Goal: Ask a question: Seek information or help from site administrators or community

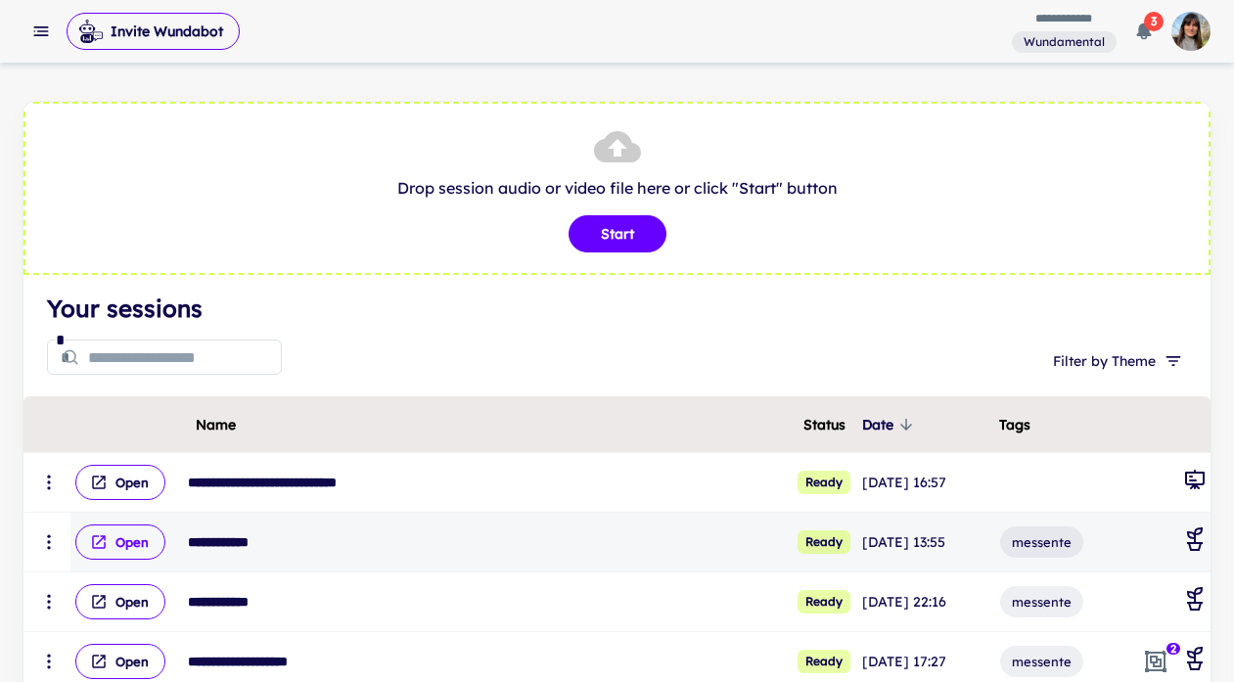
click at [134, 533] on button "Open" at bounding box center [120, 541] width 90 height 35
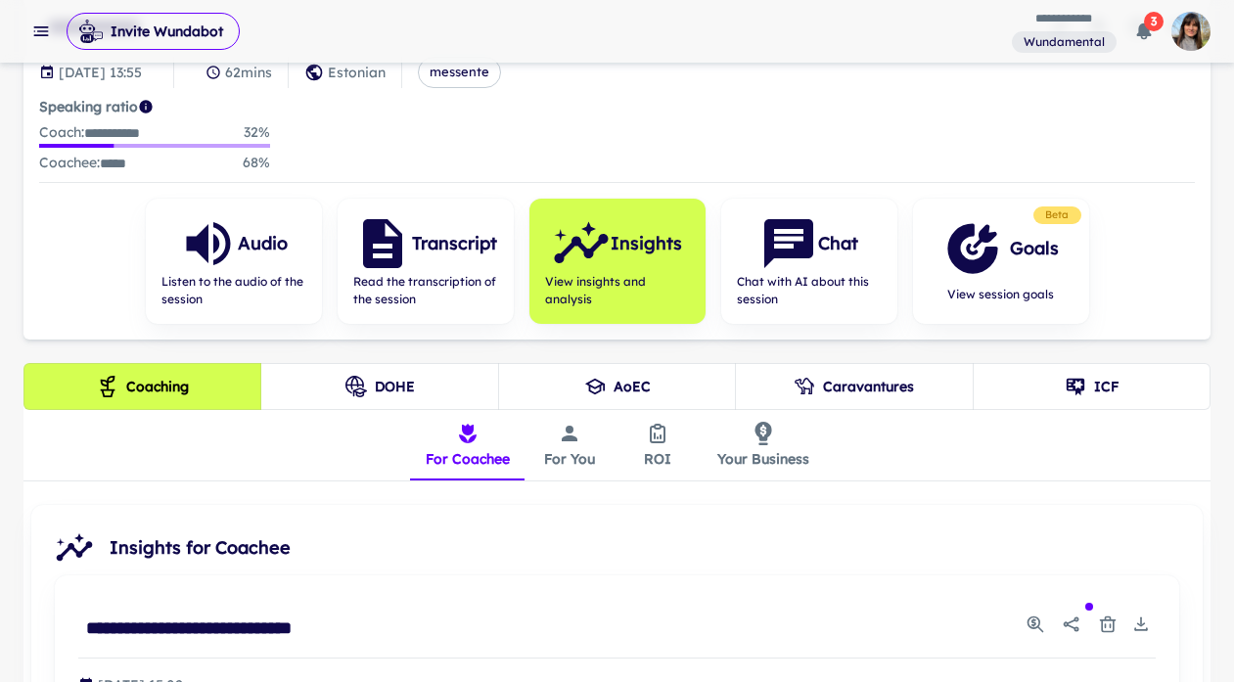
scroll to position [176, 0]
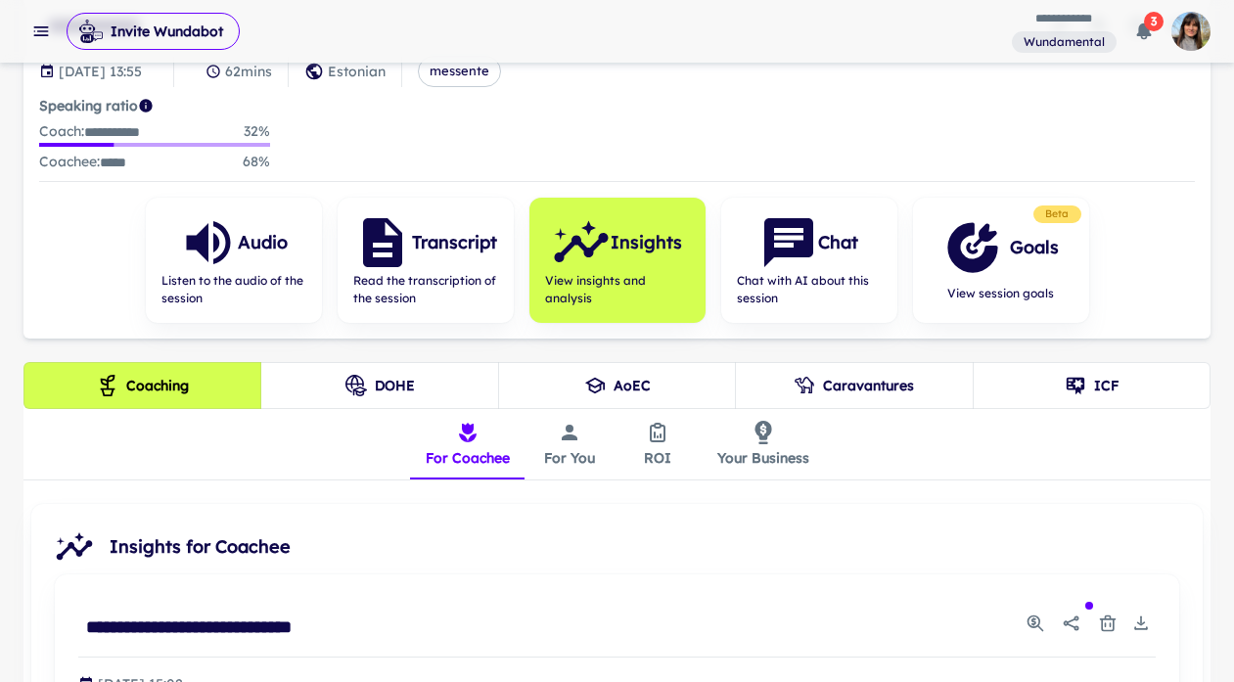
click at [616, 383] on button "AoEC" at bounding box center [617, 385] width 238 height 47
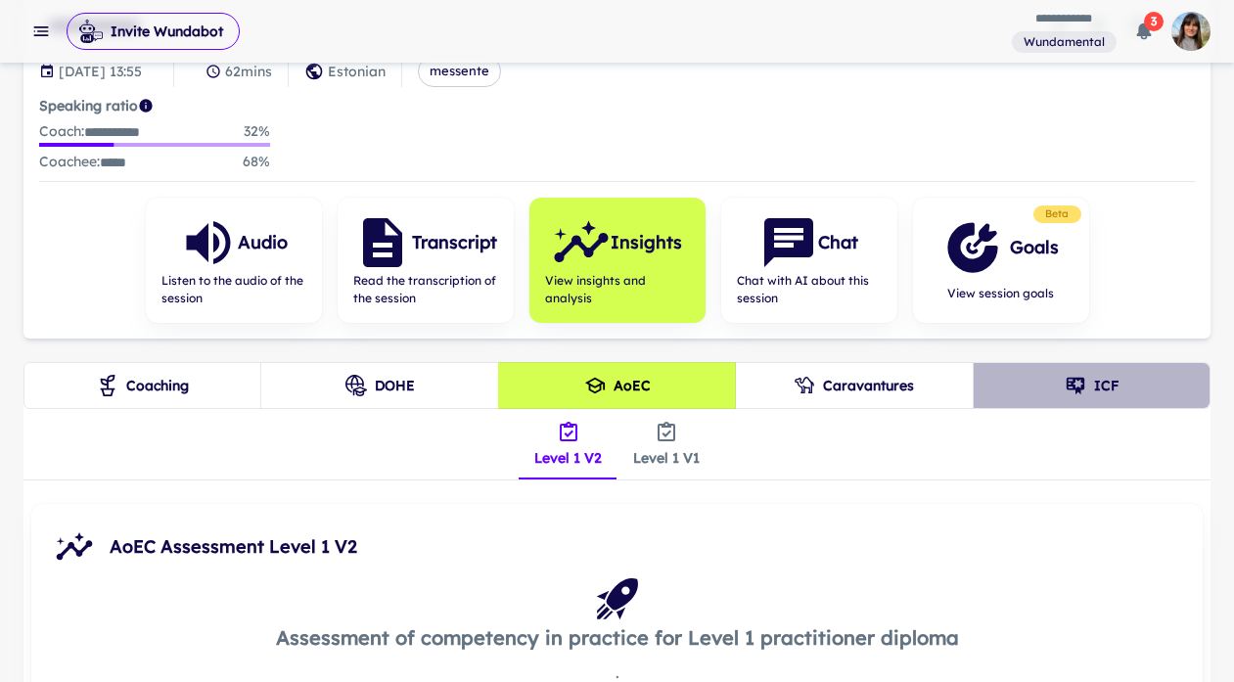
click at [1050, 396] on button "ICF" at bounding box center [1091, 385] width 238 height 47
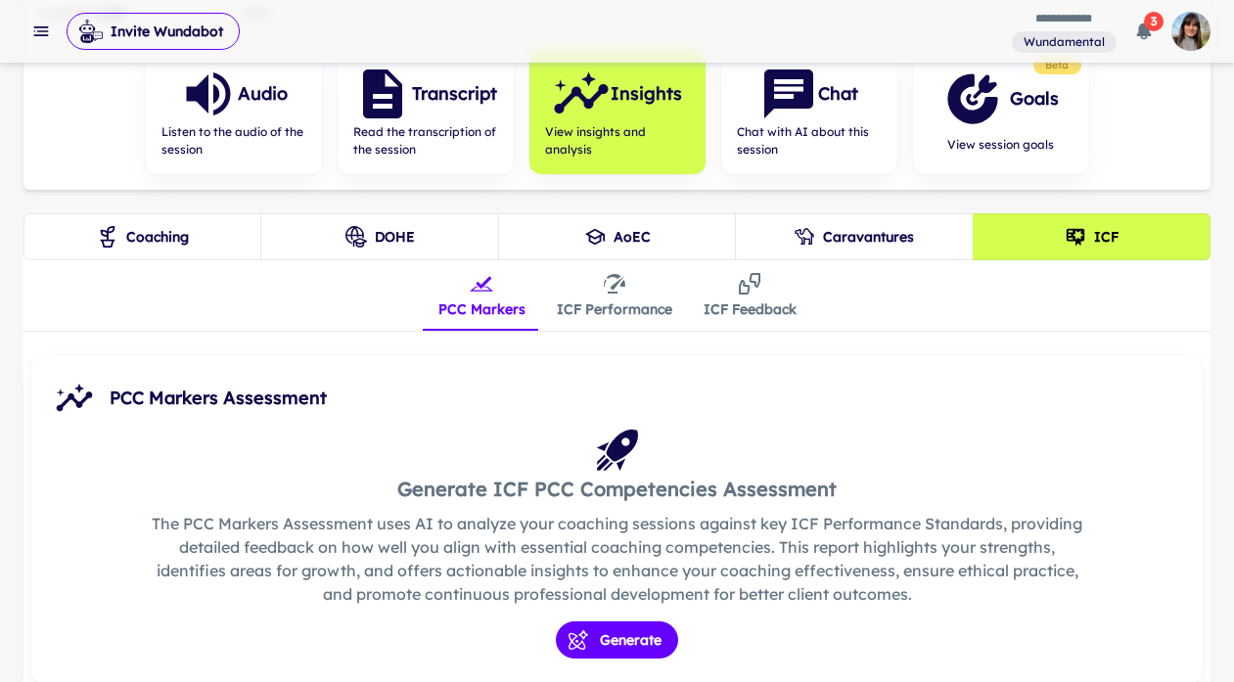
scroll to position [386, 0]
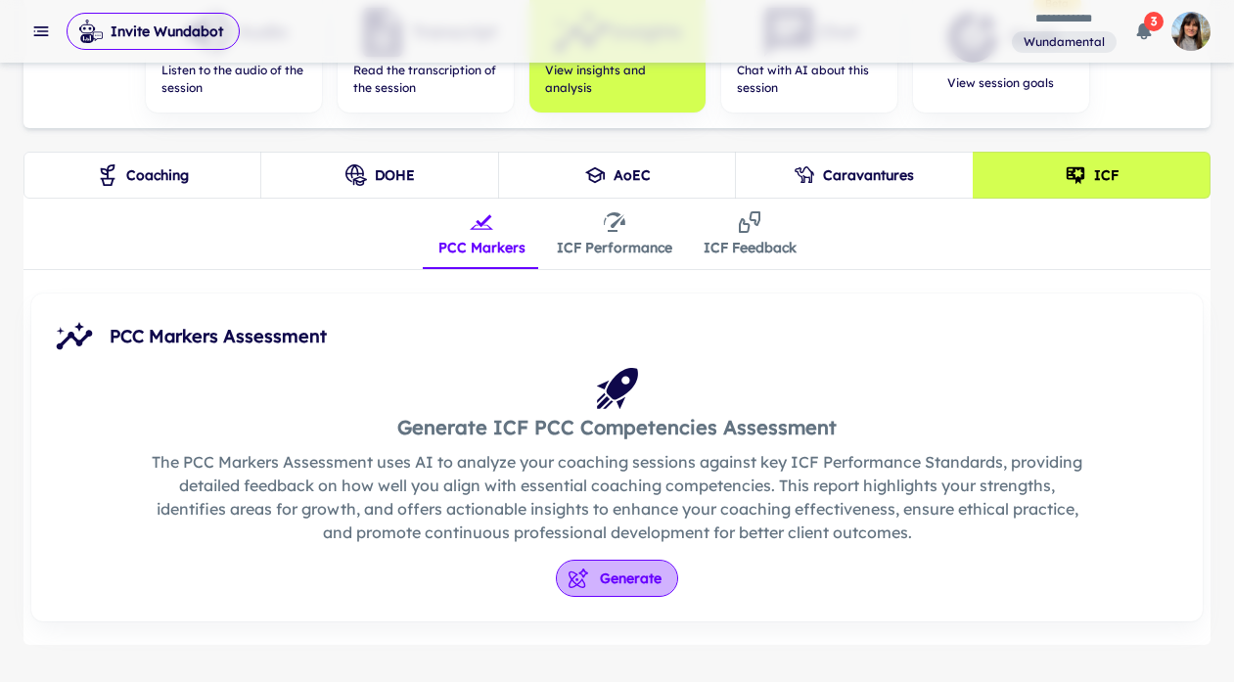
click at [616, 576] on button "Generate" at bounding box center [617, 578] width 122 height 37
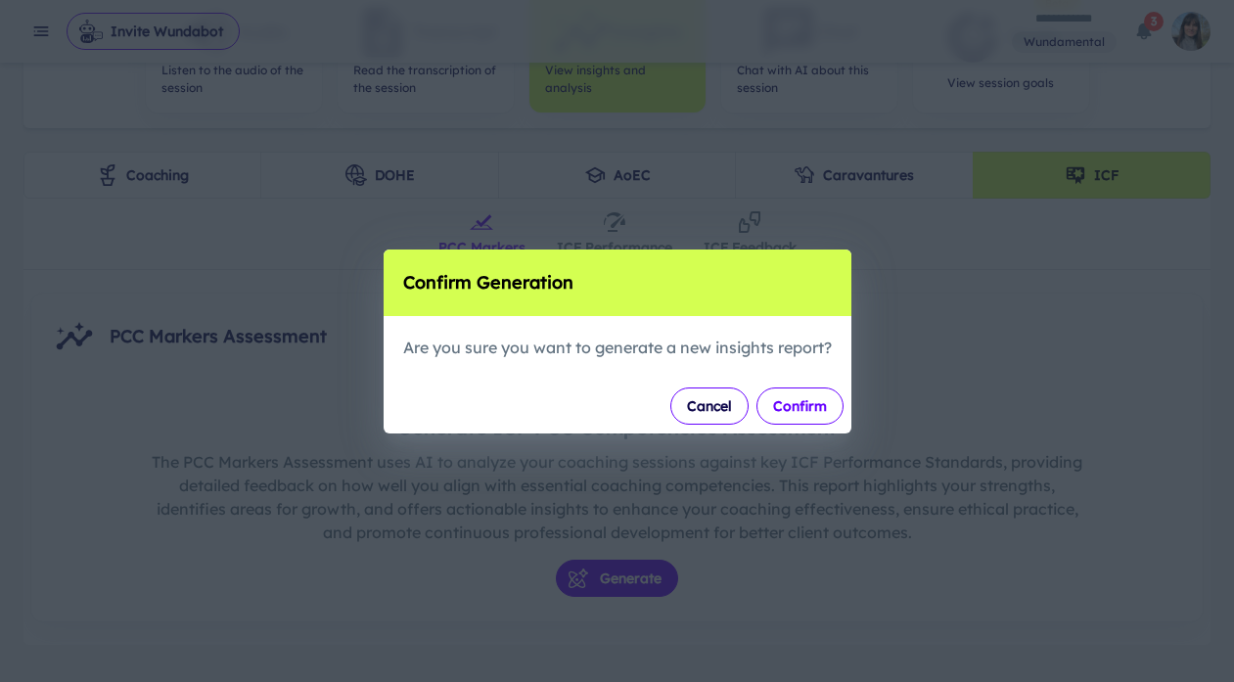
click at [812, 402] on button "Confirm" at bounding box center [799, 405] width 87 height 37
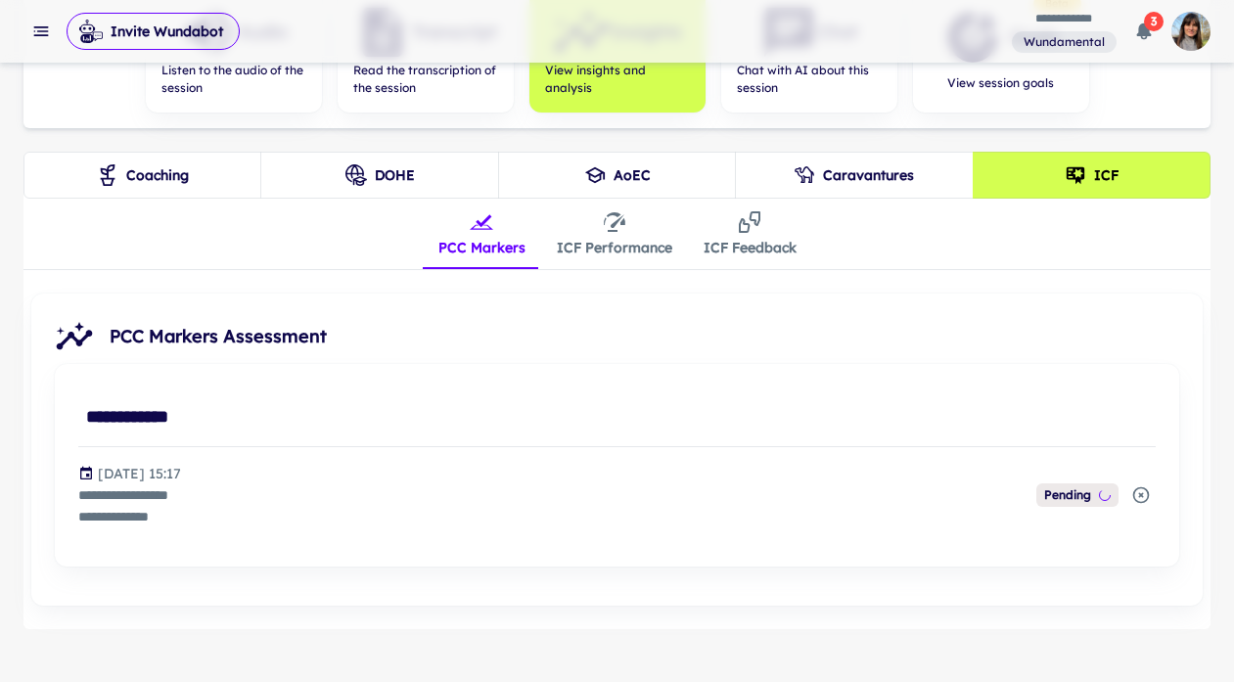
click at [618, 235] on button "ICF Performance" at bounding box center [614, 234] width 147 height 70
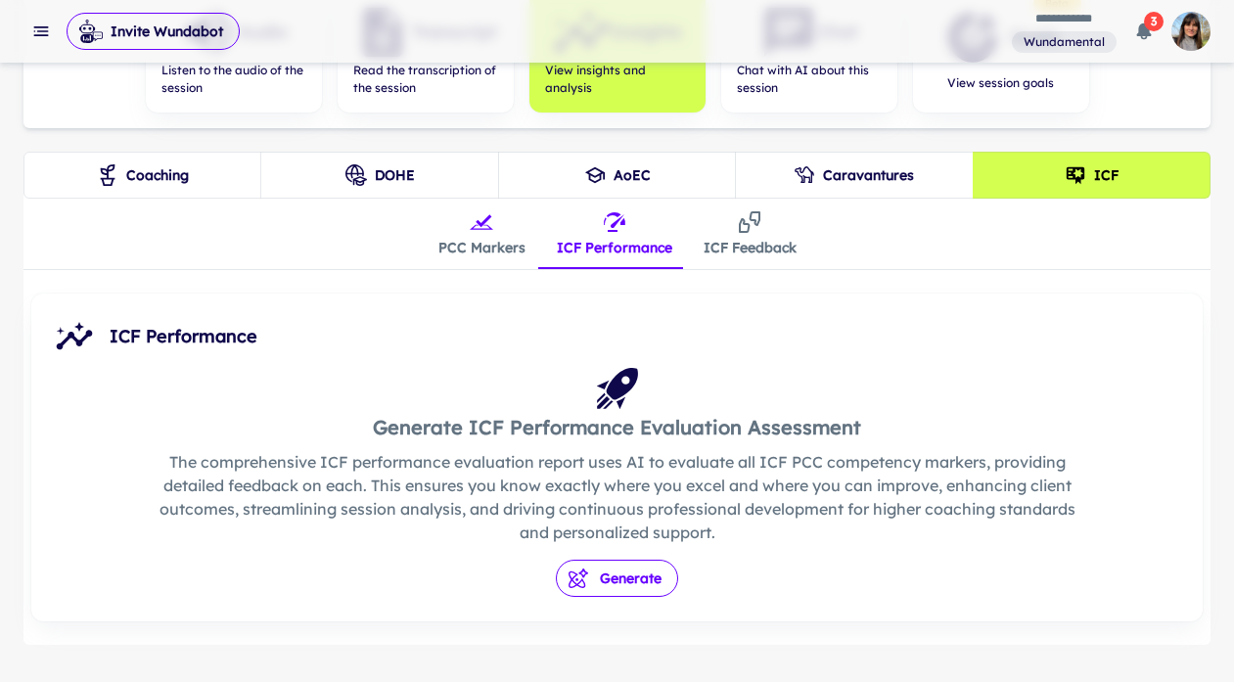
click at [592, 570] on button "Generate" at bounding box center [617, 578] width 122 height 37
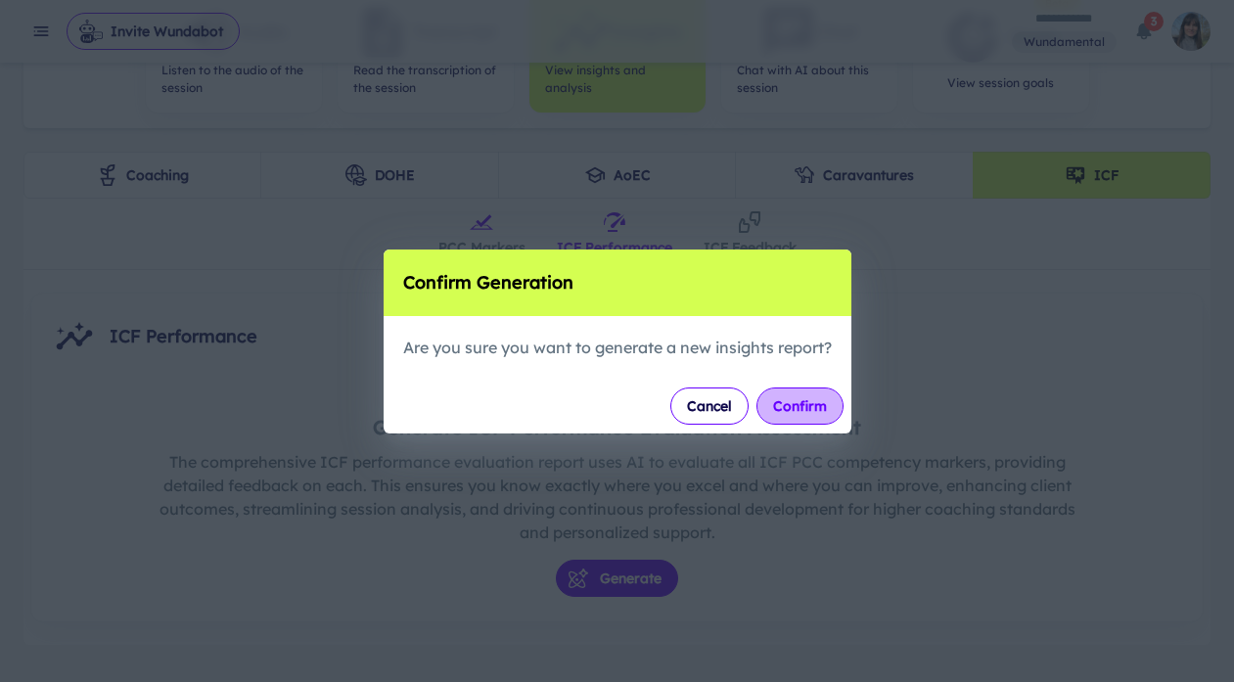
click at [788, 398] on button "Confirm" at bounding box center [799, 405] width 87 height 37
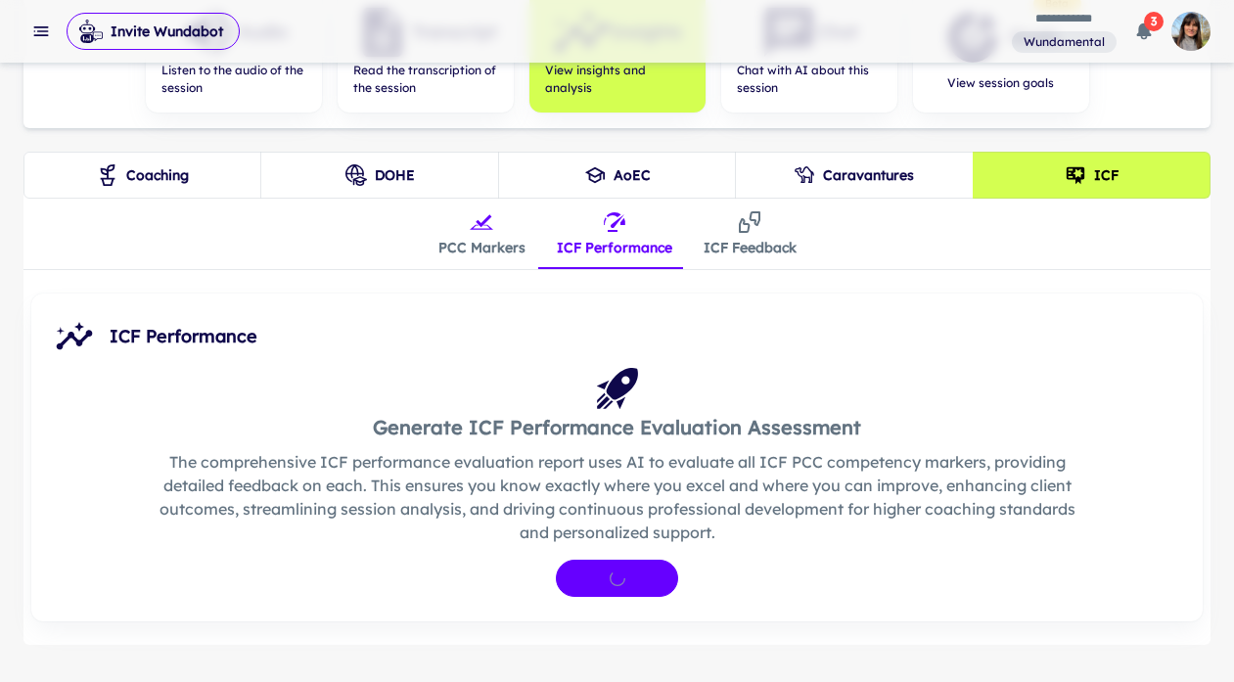
click at [751, 230] on icon "insights tabs" at bounding box center [749, 221] width 23 height 23
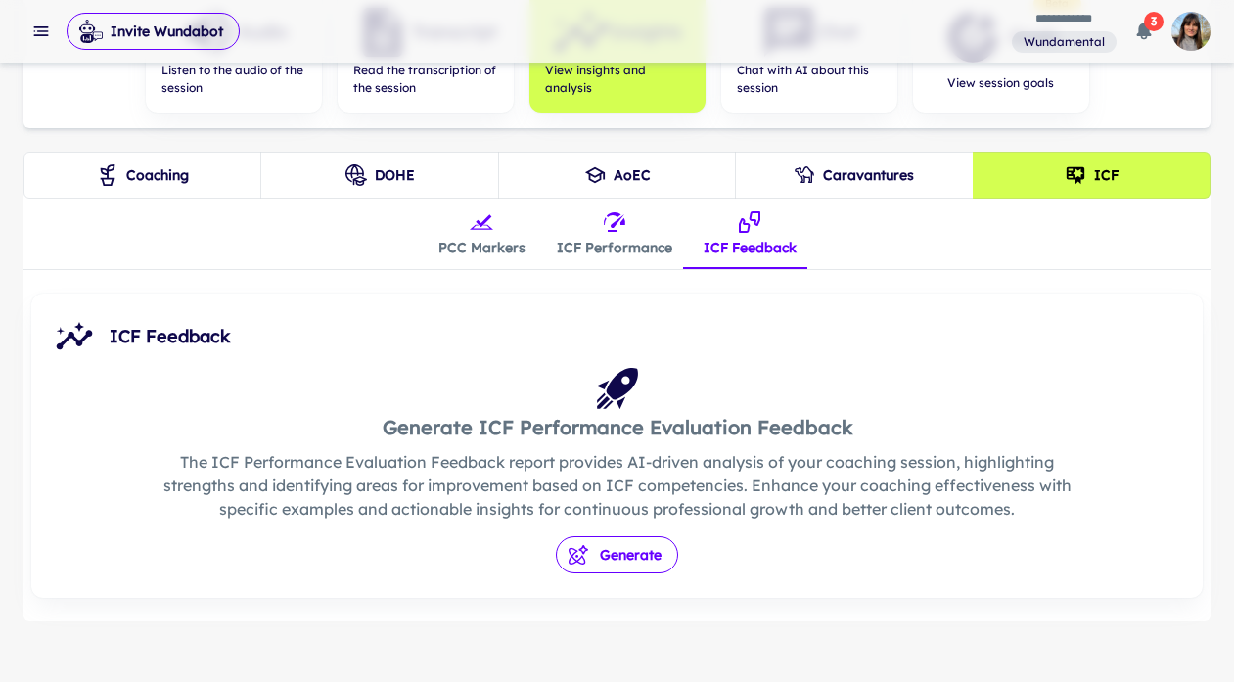
click at [632, 555] on button "Generate" at bounding box center [617, 554] width 122 height 37
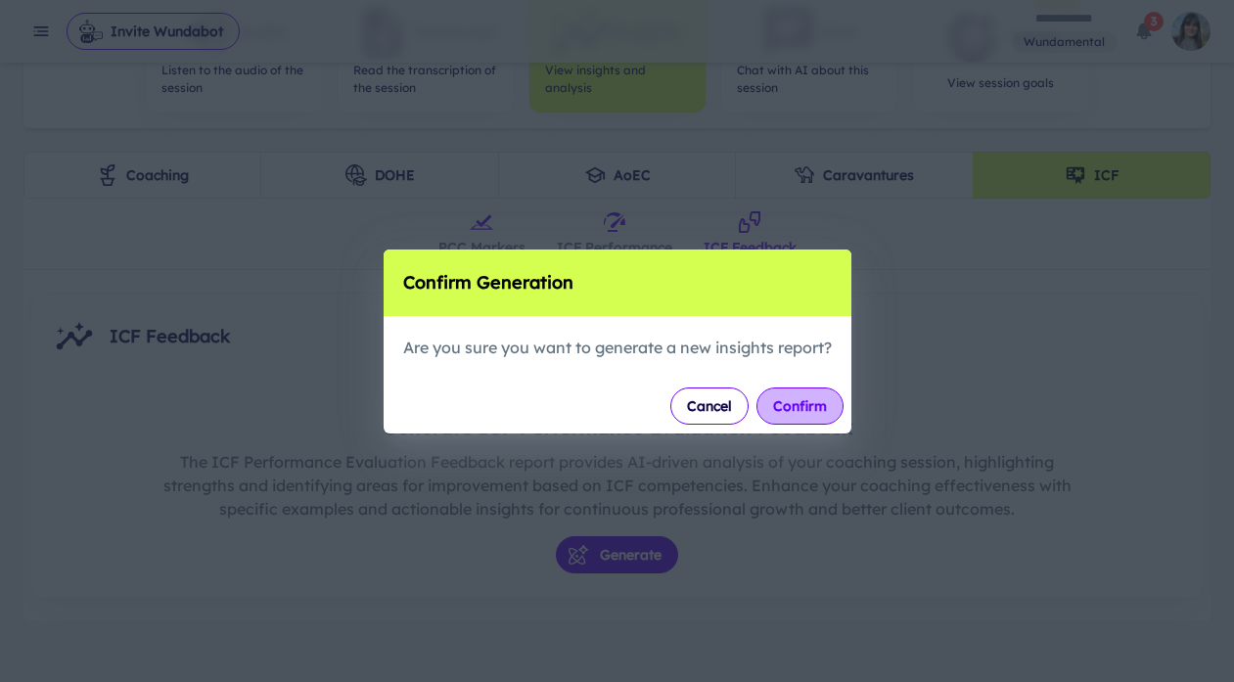
click at [805, 403] on button "Confirm" at bounding box center [799, 405] width 87 height 37
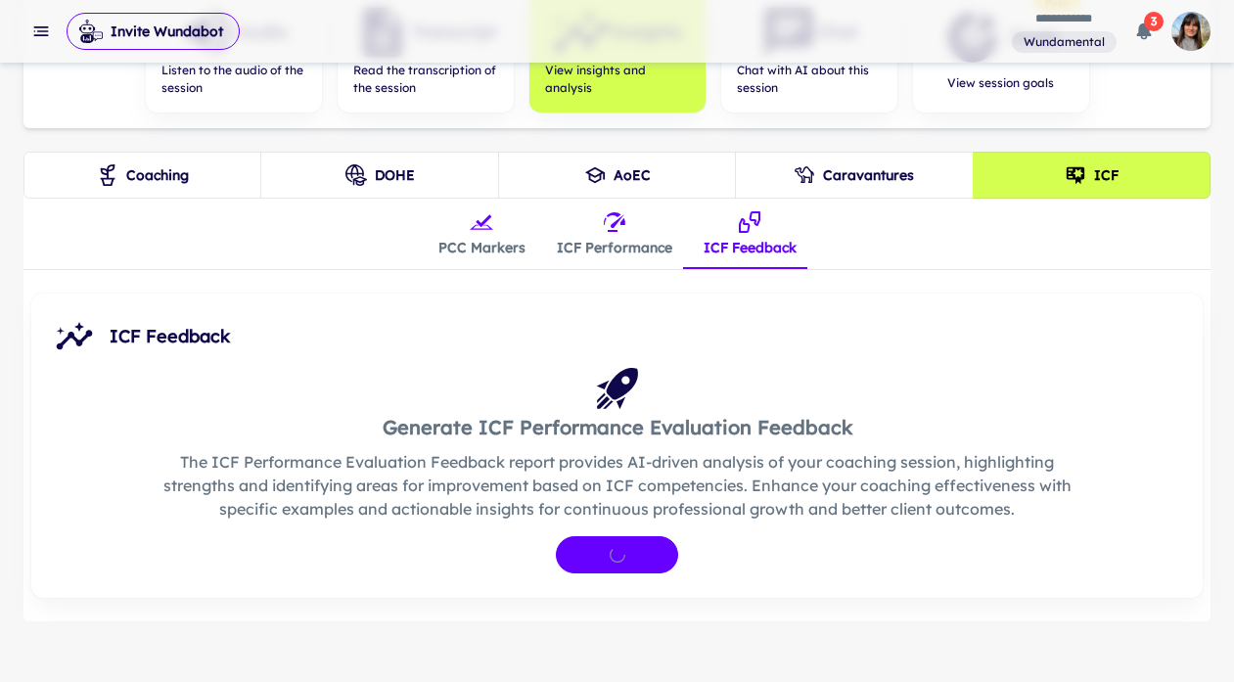
click at [616, 225] on icon "insights tabs" at bounding box center [614, 221] width 23 height 23
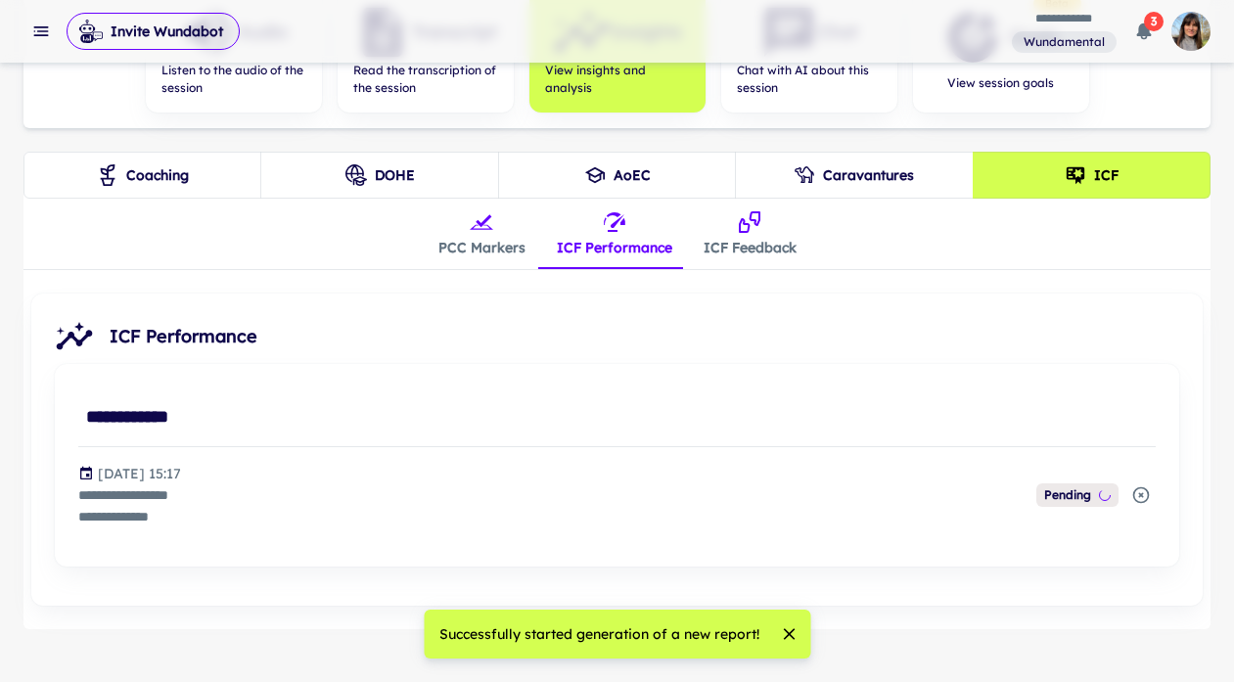
click at [471, 238] on button "PCC Markers" at bounding box center [482, 234] width 118 height 70
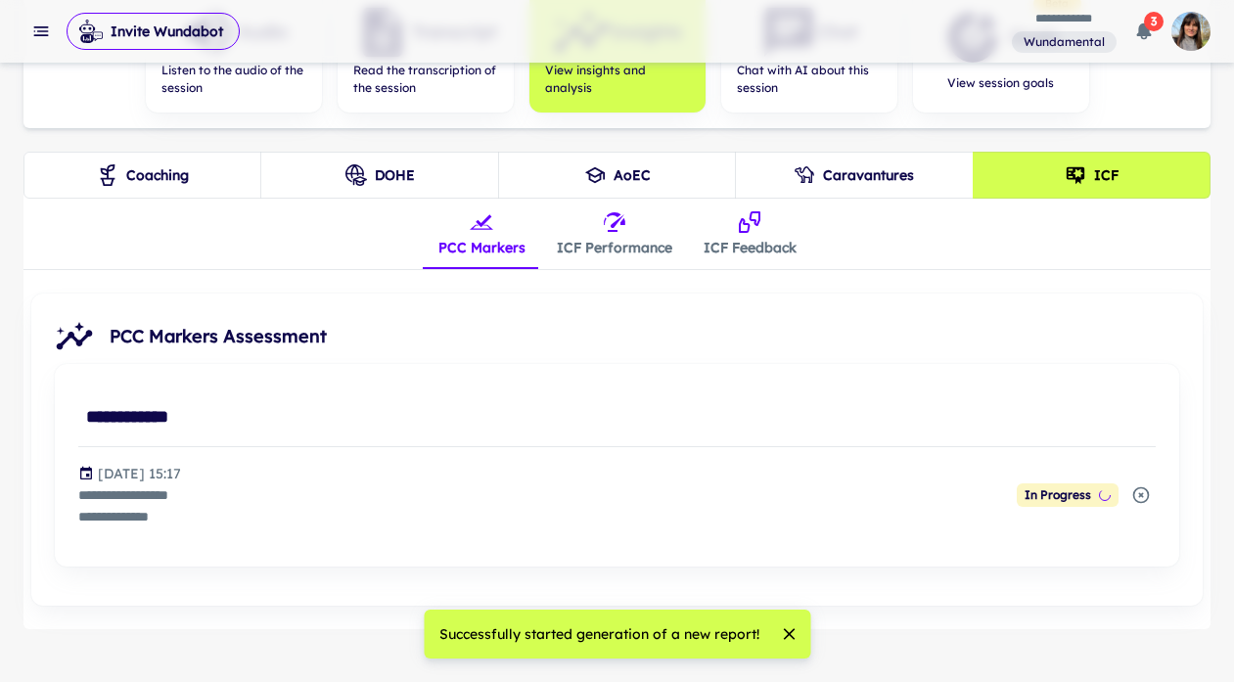
click at [608, 230] on icon "insights tabs" at bounding box center [614, 221] width 23 height 23
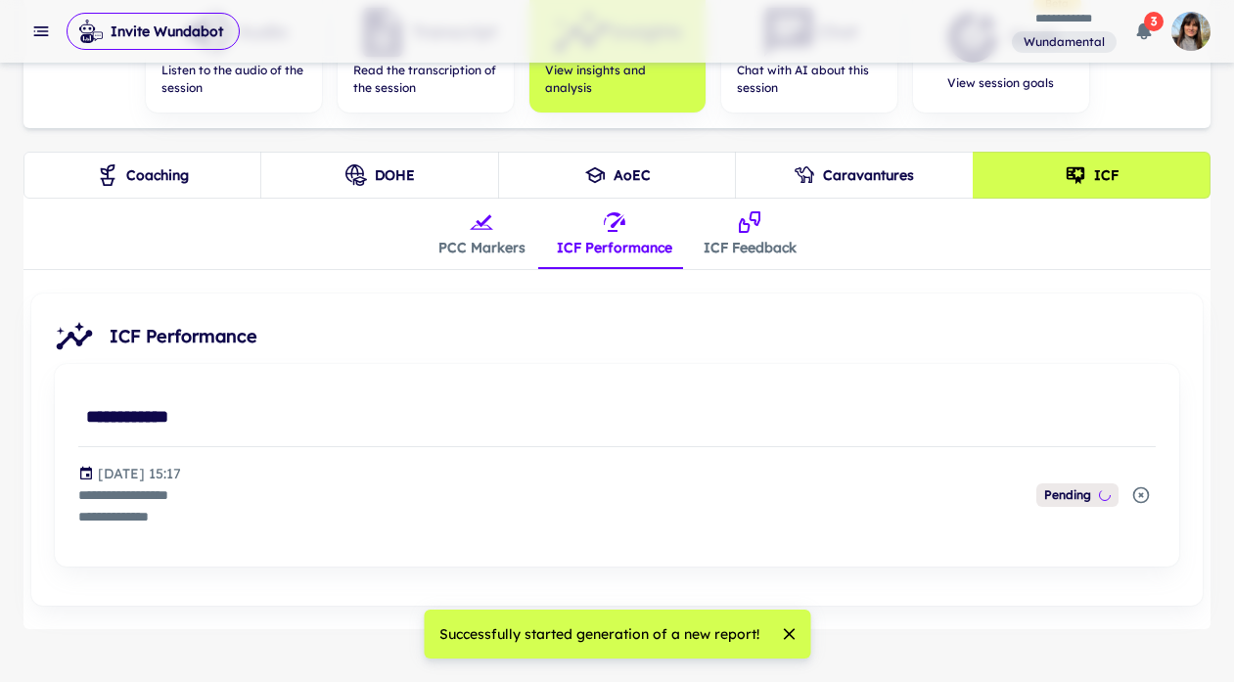
click at [738, 245] on button "ICF Feedback" at bounding box center [750, 234] width 124 height 70
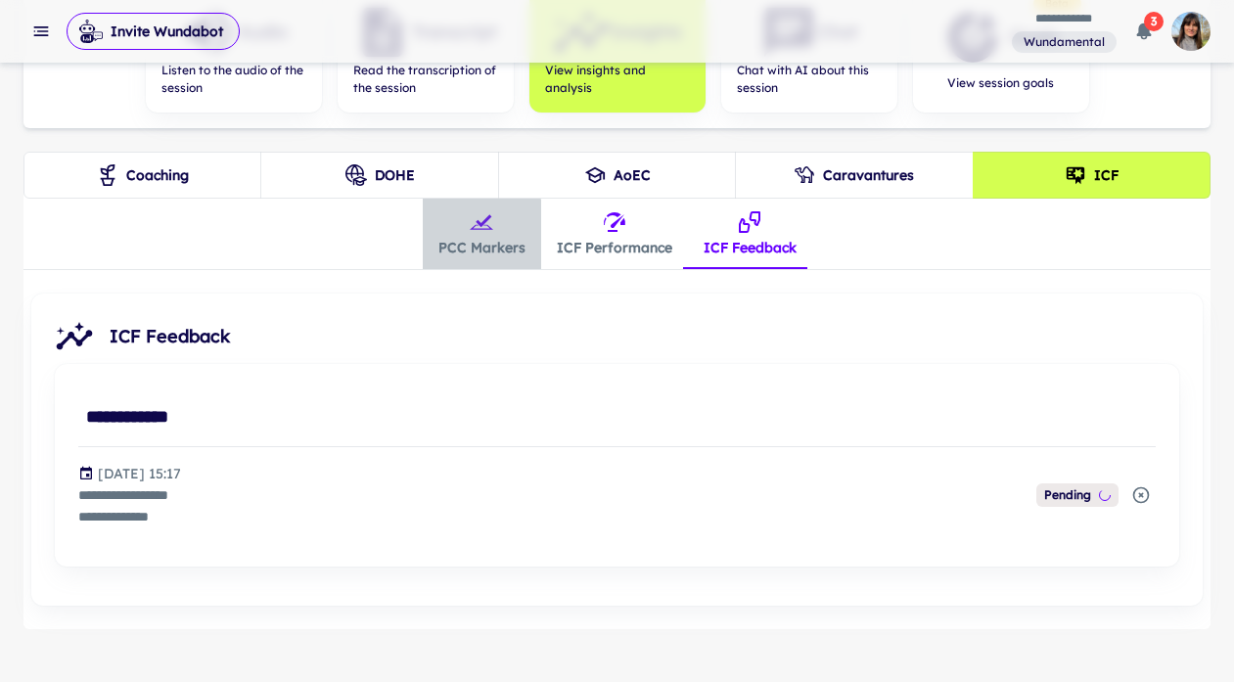
click at [477, 237] on button "PCC Markers" at bounding box center [482, 234] width 118 height 70
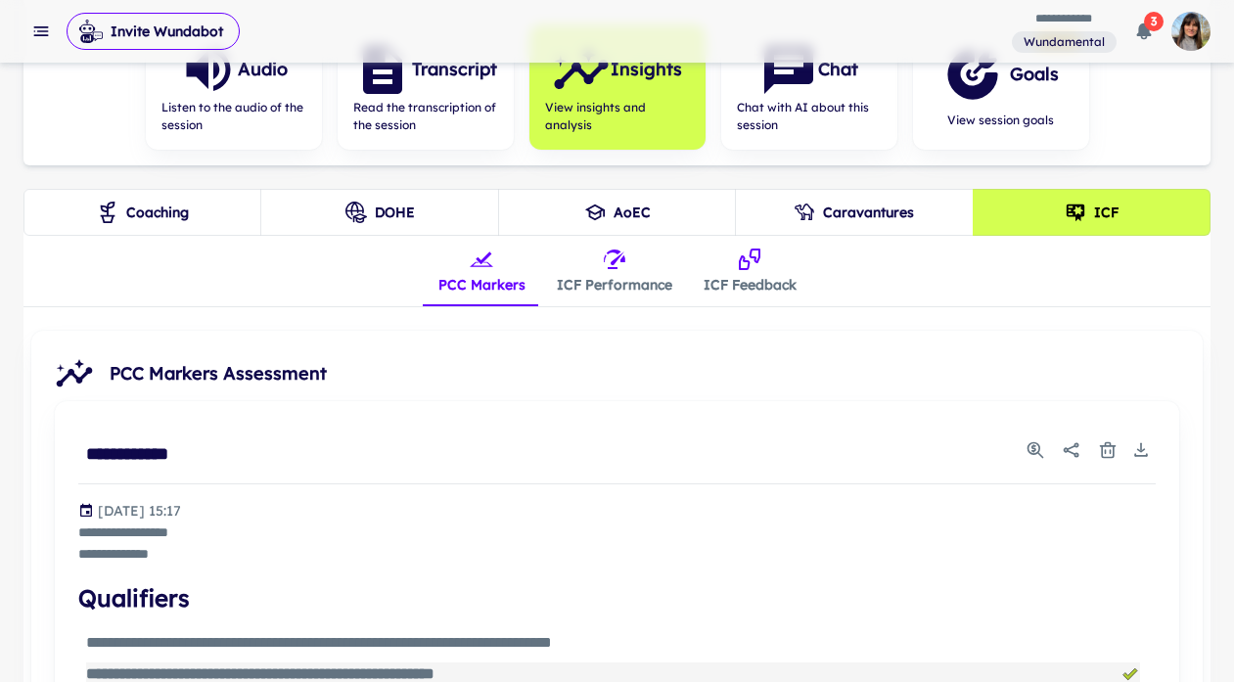
scroll to position [274, 0]
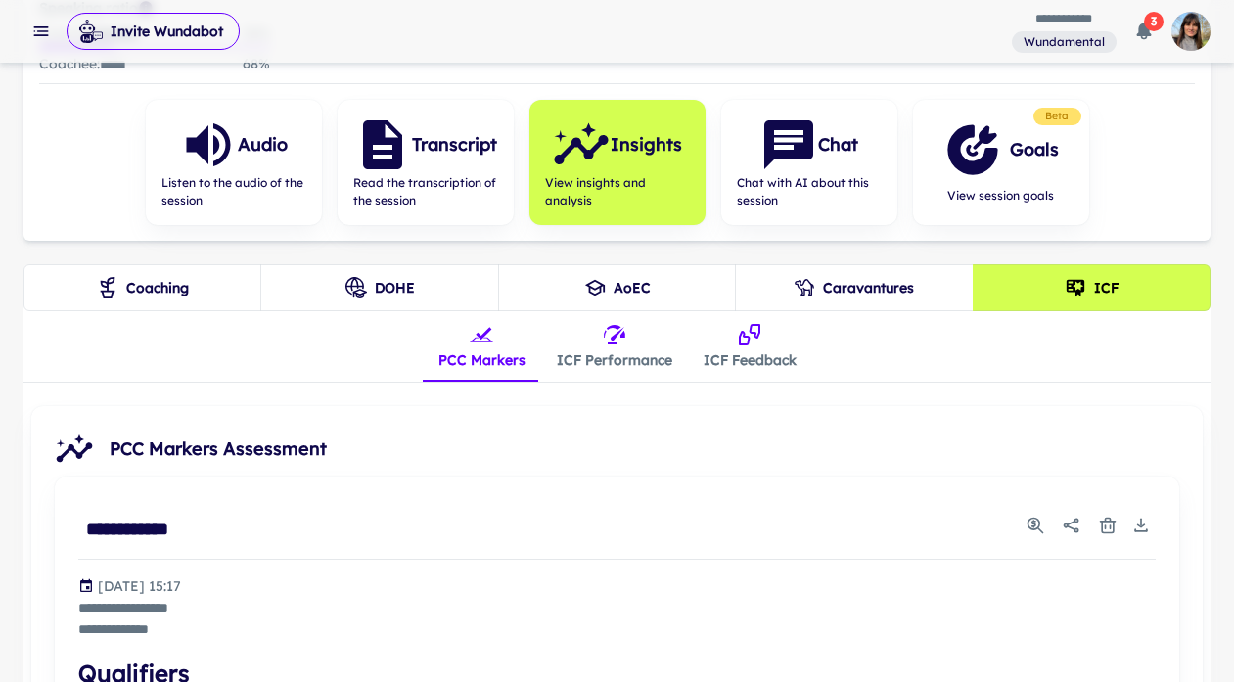
click at [612, 348] on button "ICF Performance" at bounding box center [614, 346] width 147 height 70
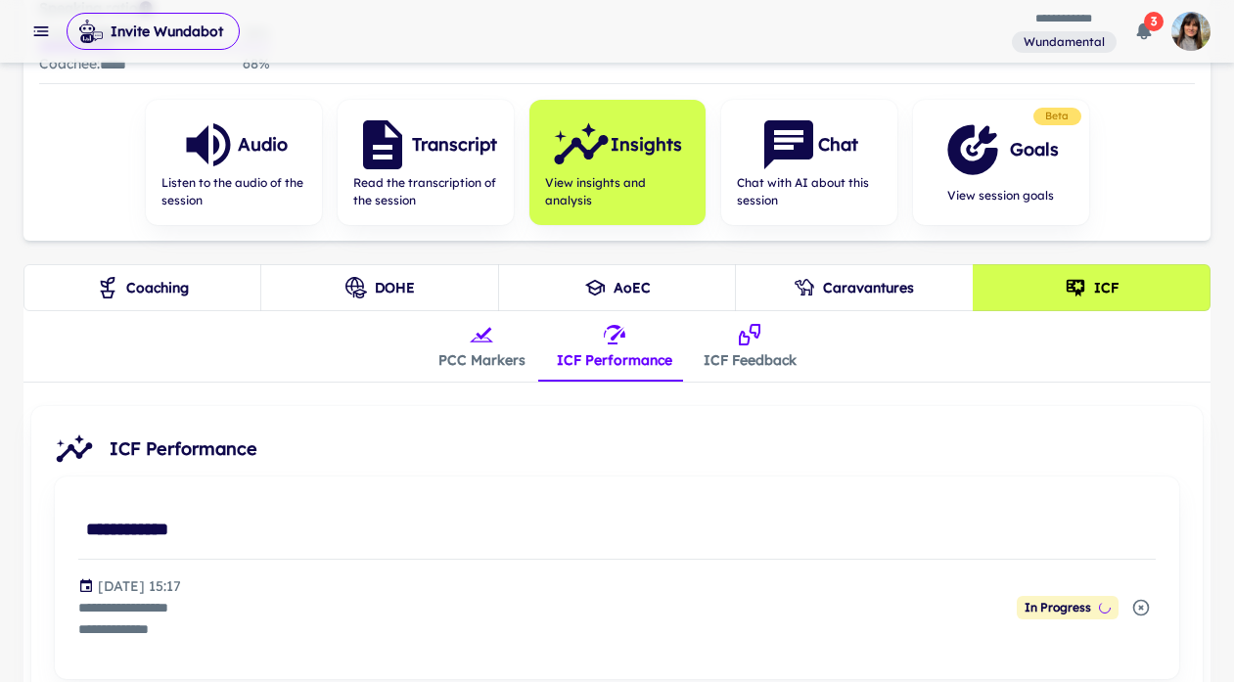
scroll to position [410, 0]
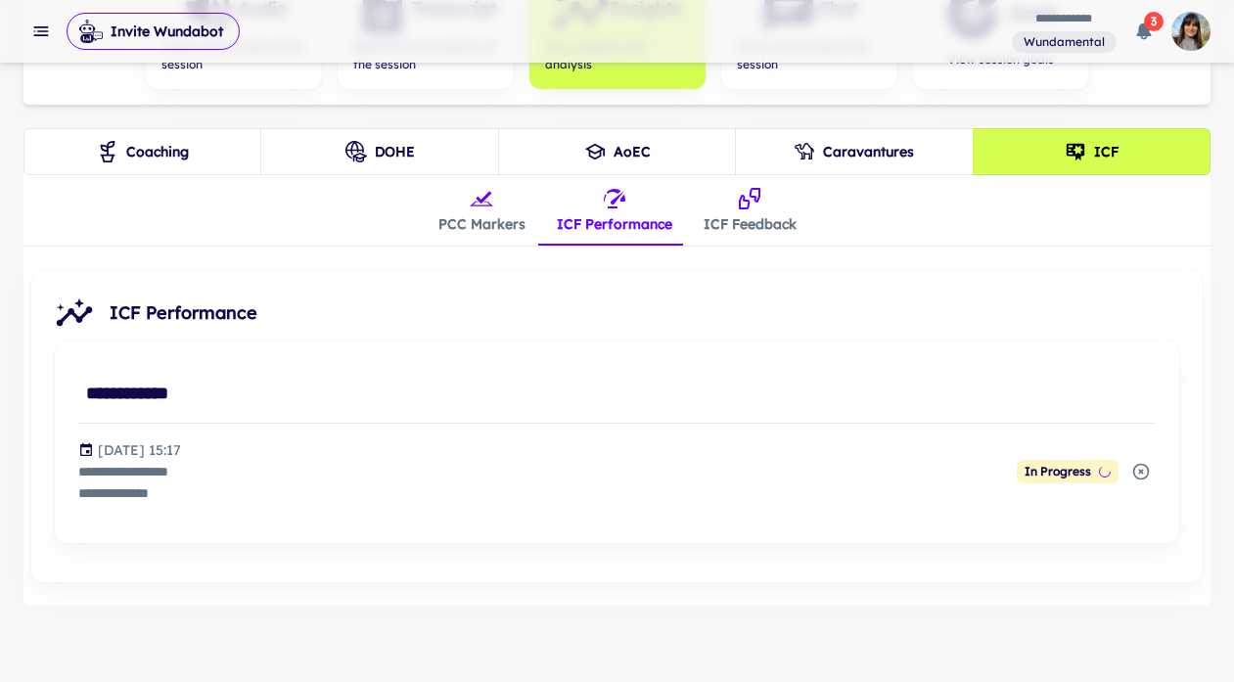
click at [752, 203] on icon "insights tabs" at bounding box center [749, 198] width 23 height 23
click at [601, 208] on button "ICF Performance" at bounding box center [614, 210] width 147 height 70
click at [490, 208] on button "PCC Markers" at bounding box center [482, 210] width 118 height 70
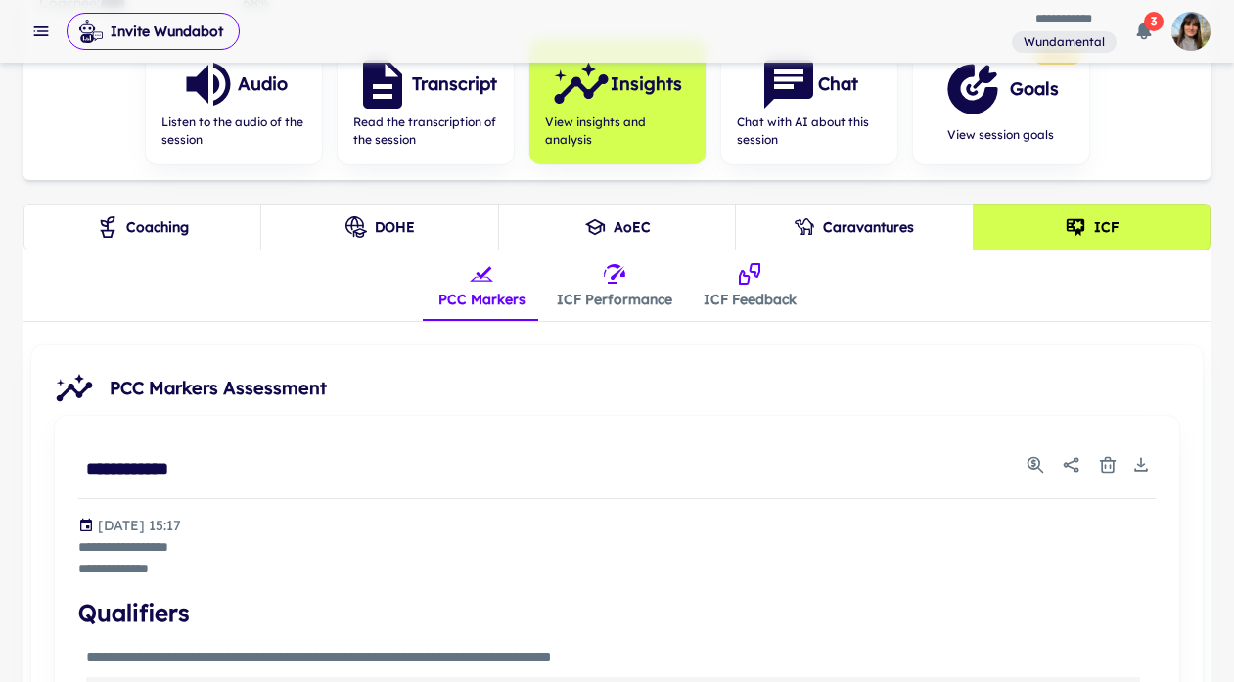
scroll to position [0, 0]
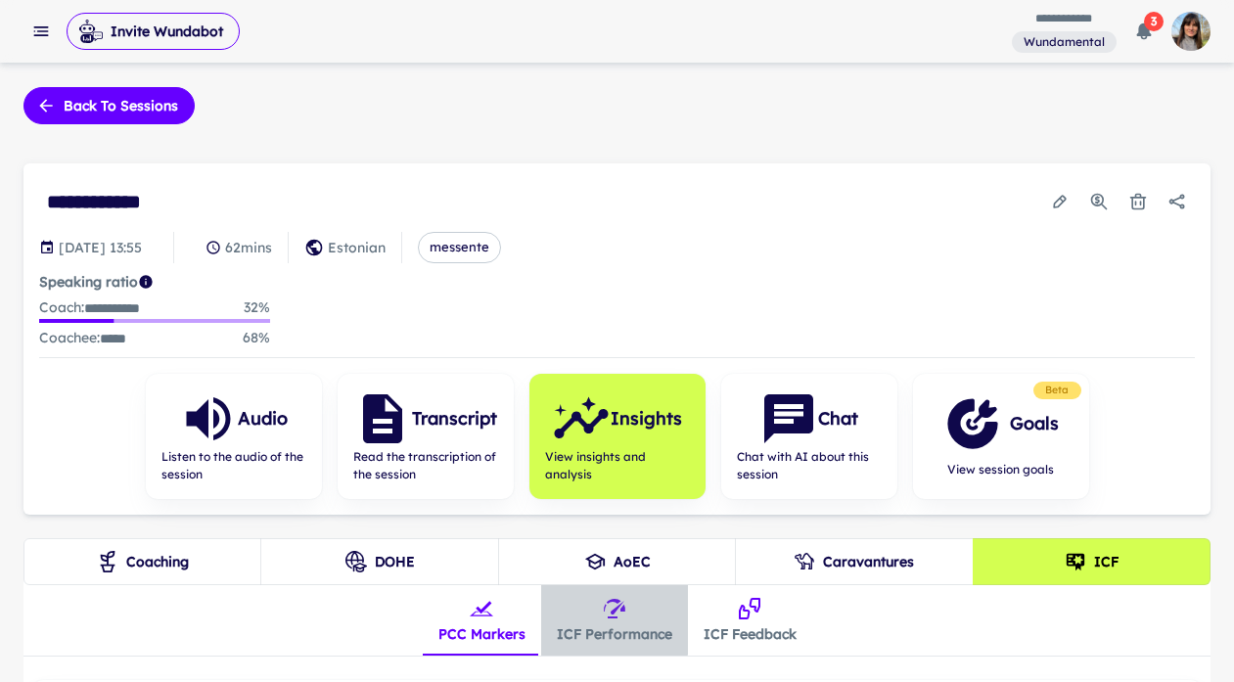
click at [609, 610] on icon "insights tabs" at bounding box center [614, 609] width 22 height 20
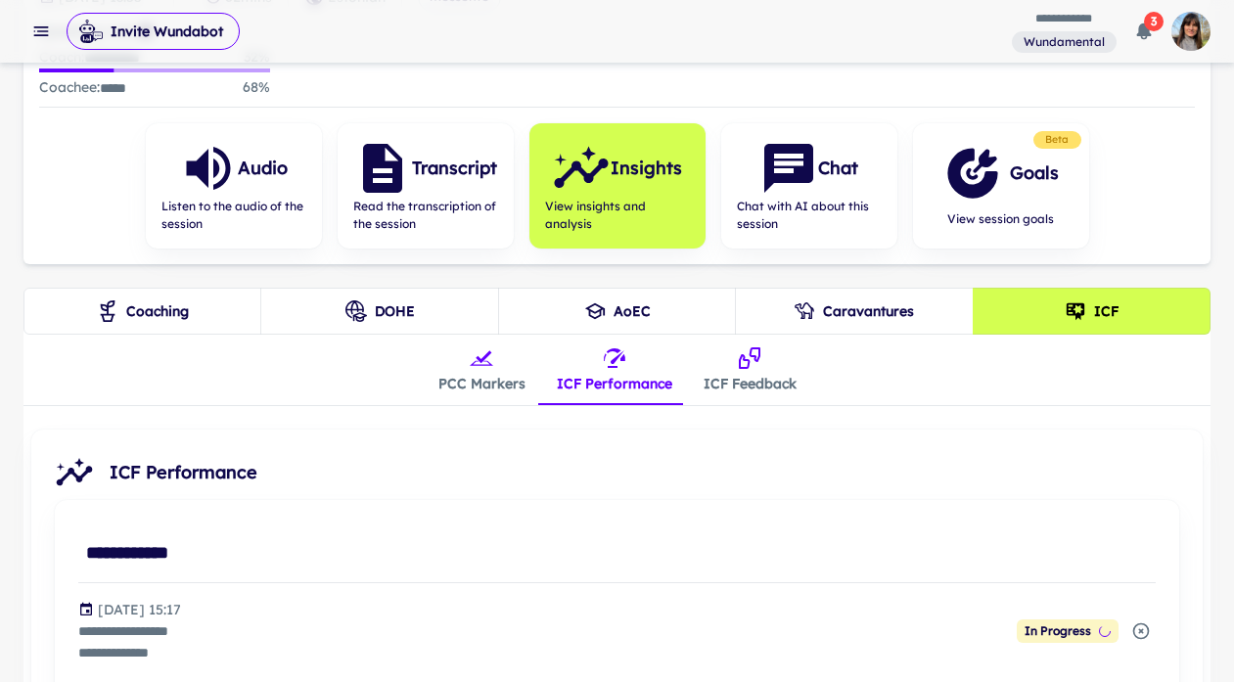
scroll to position [341, 0]
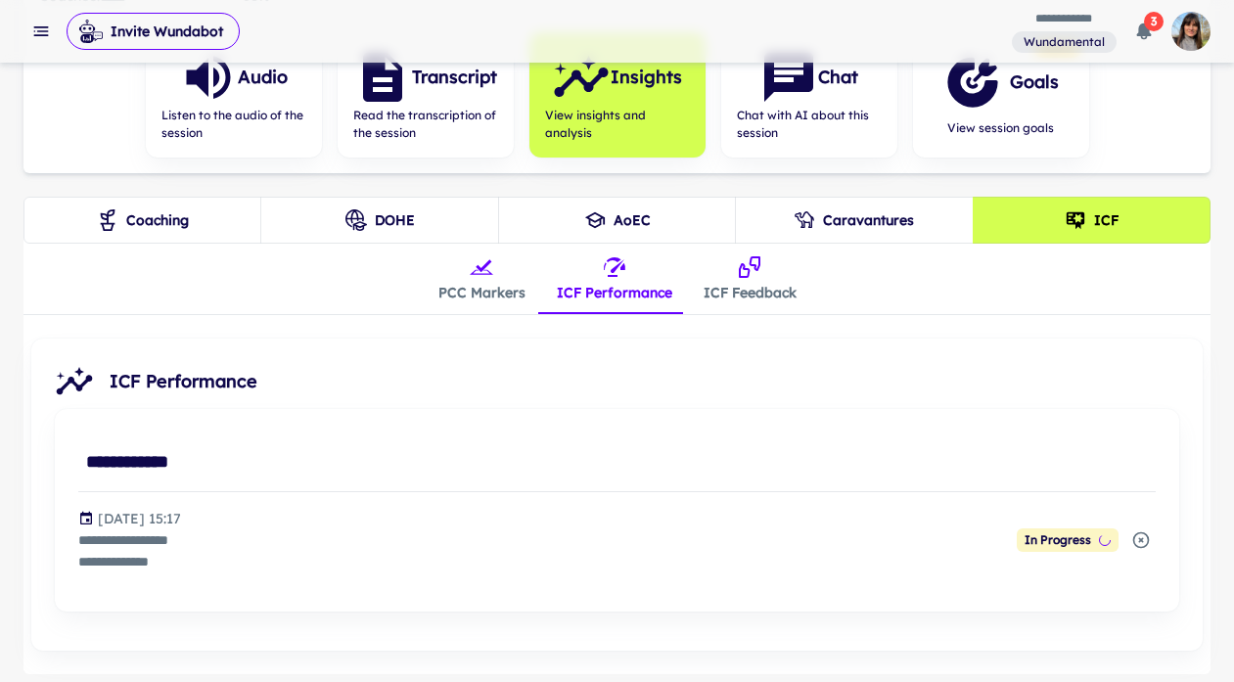
click at [181, 237] on button "Coaching" at bounding box center [142, 220] width 238 height 47
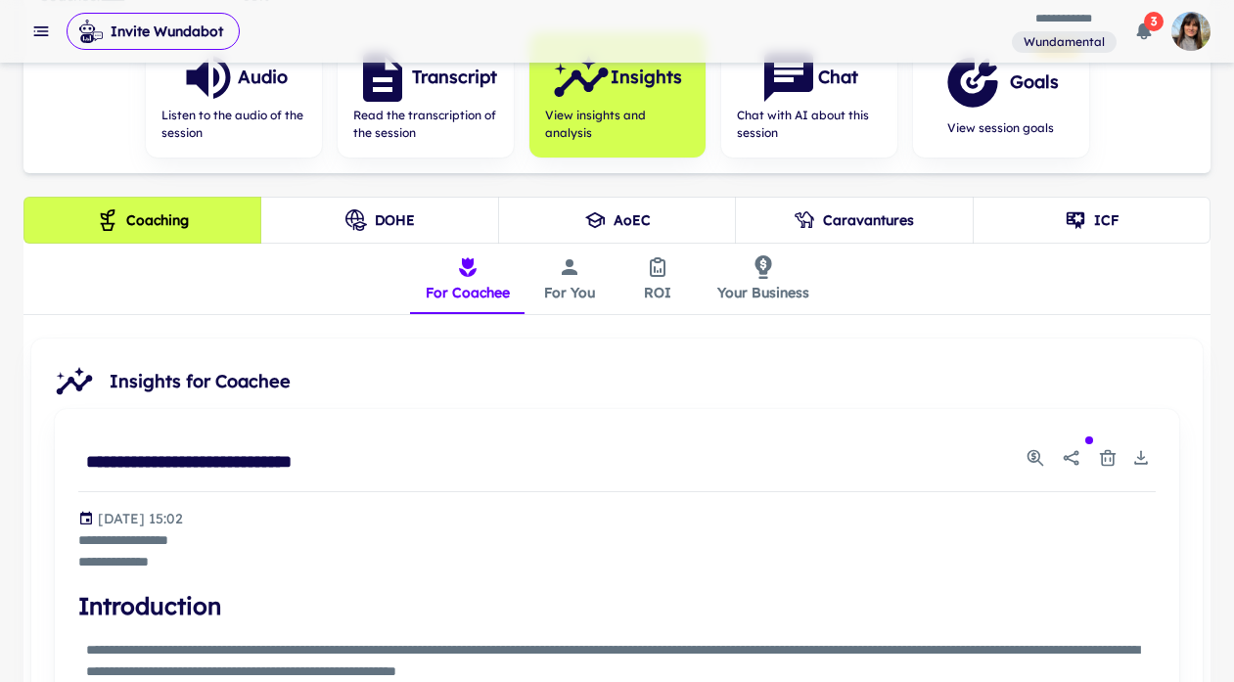
click at [581, 282] on button "For You" at bounding box center [569, 279] width 88 height 70
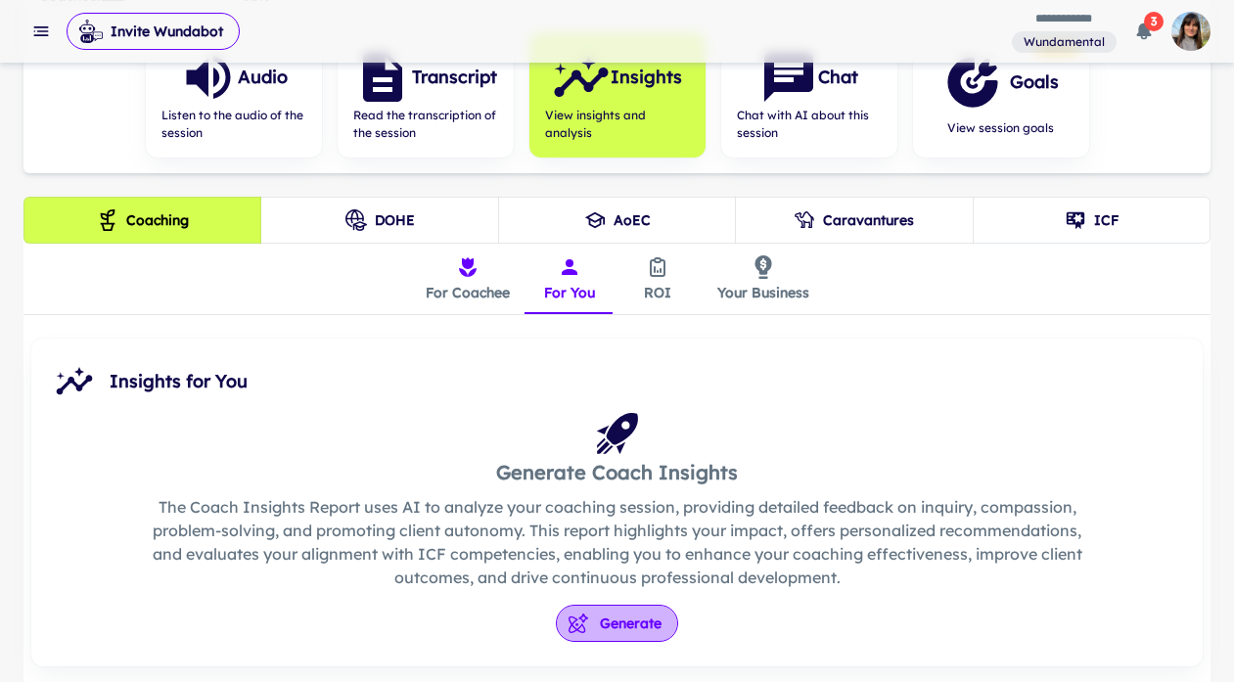
click at [591, 622] on span "button" at bounding box center [579, 623] width 23 height 20
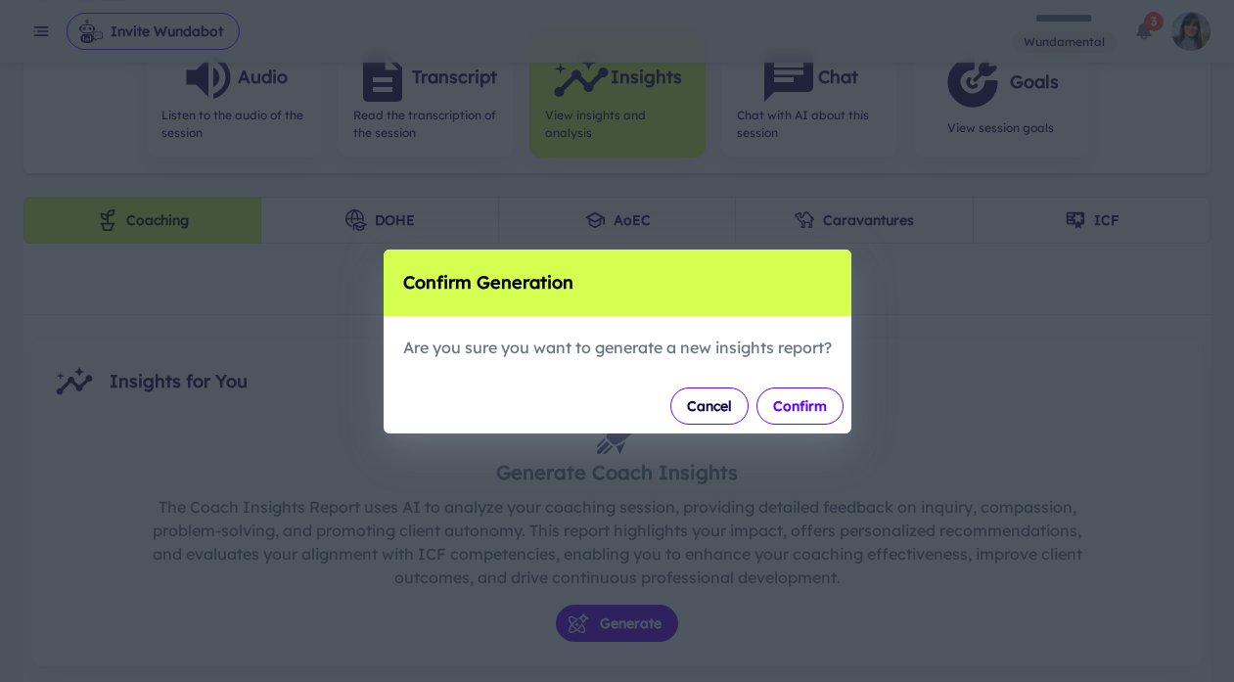
click at [792, 396] on button "Confirm" at bounding box center [799, 405] width 87 height 37
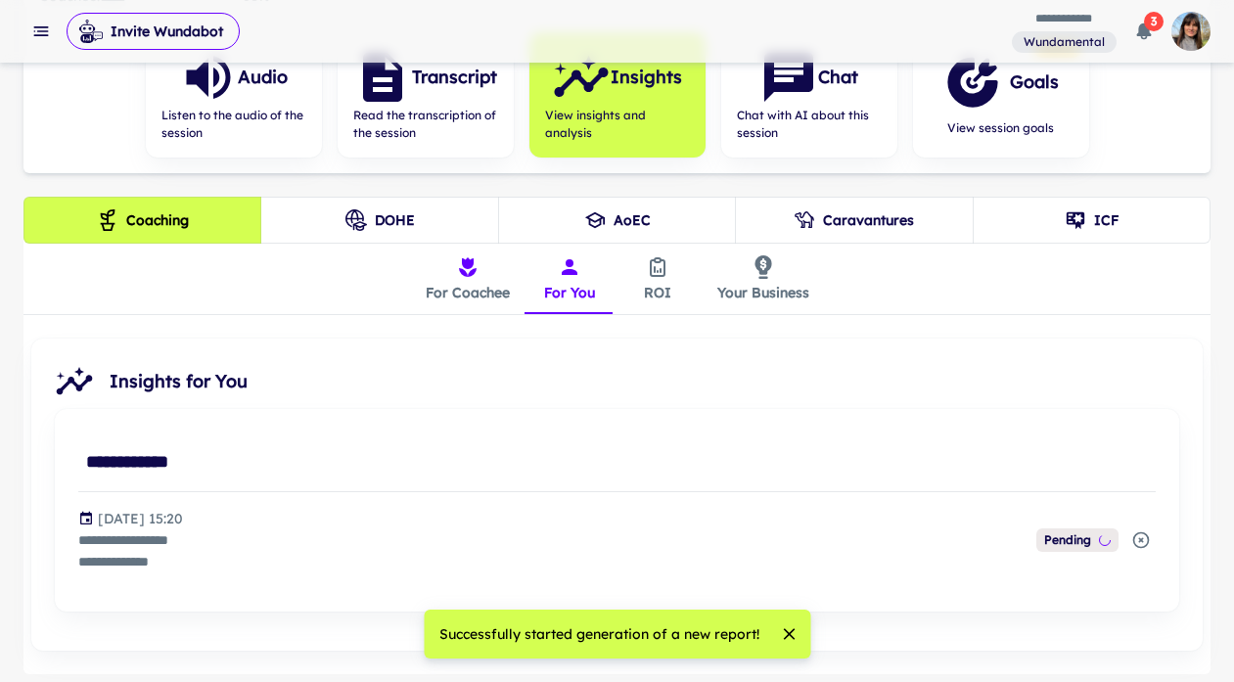
click at [658, 278] on button "ROI" at bounding box center [657, 279] width 88 height 70
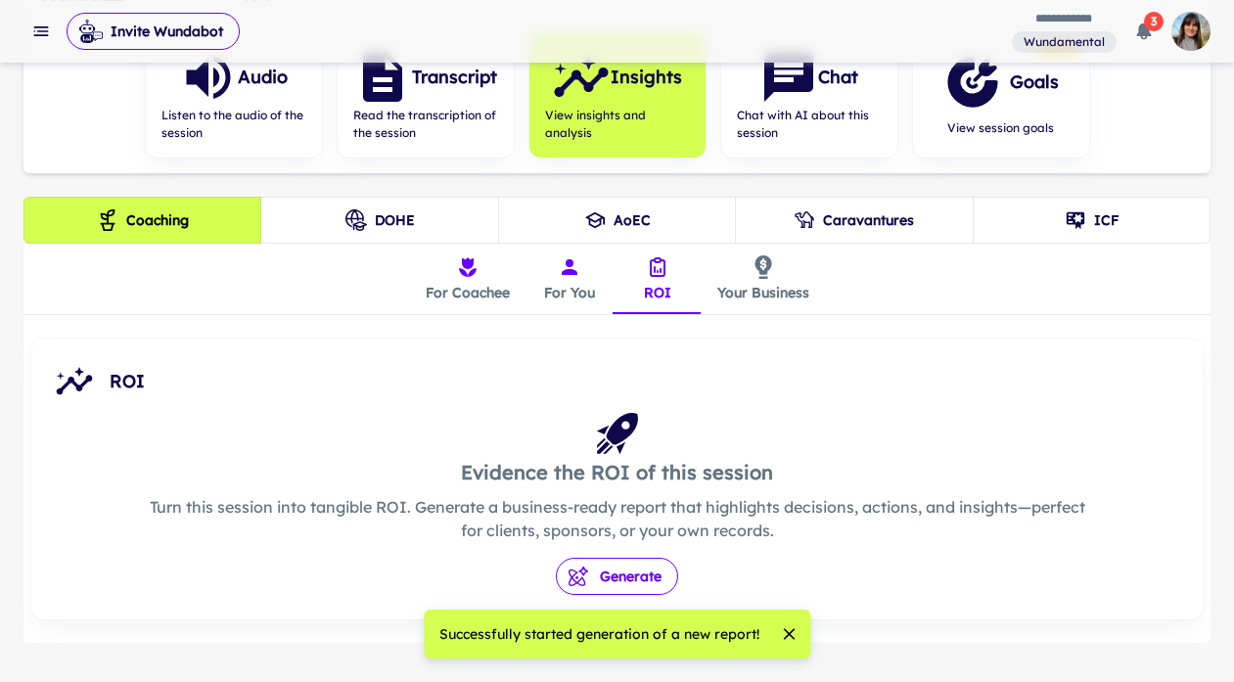
click at [608, 584] on button "Generate" at bounding box center [617, 576] width 122 height 37
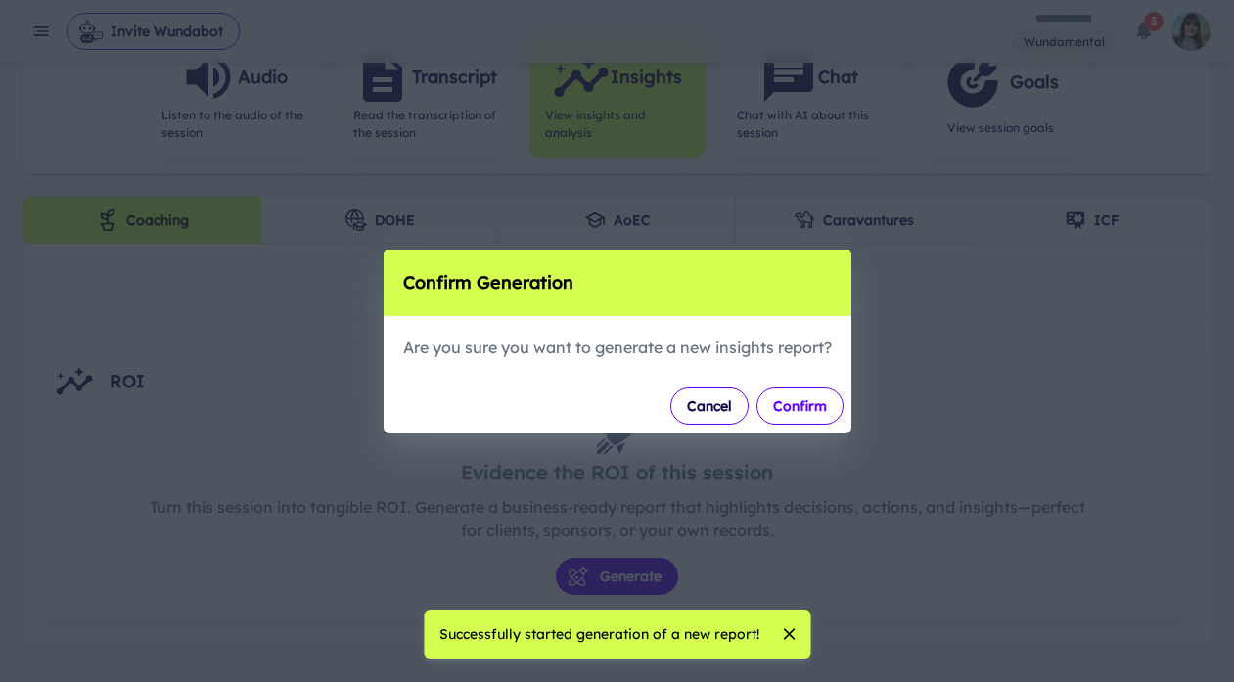
click at [799, 405] on button "Confirm" at bounding box center [799, 405] width 87 height 37
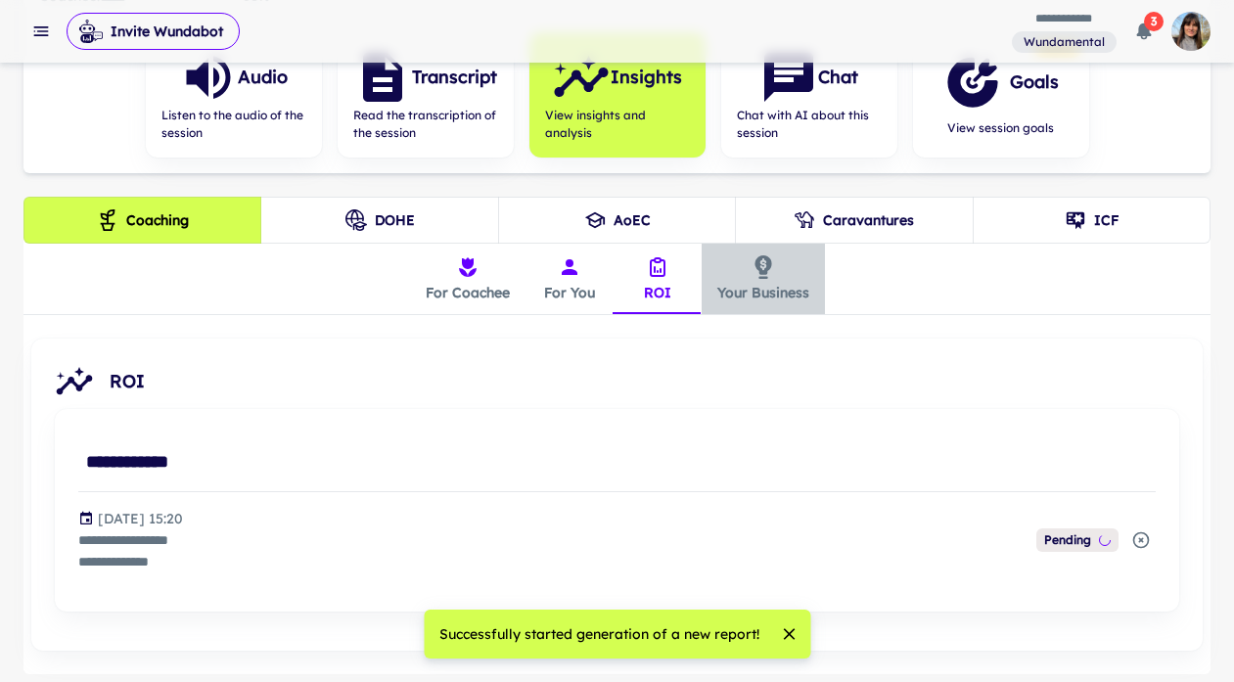
click at [762, 268] on icon "insights tabs" at bounding box center [762, 266] width 23 height 23
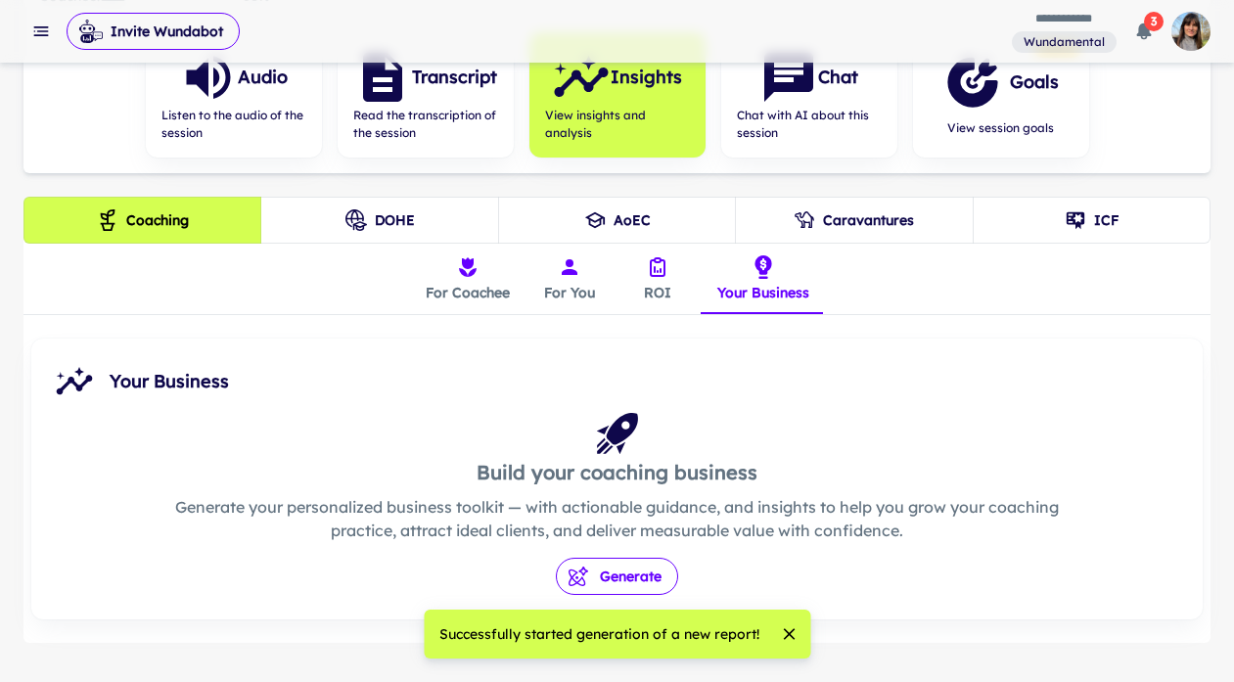
click at [609, 577] on button "Generate" at bounding box center [617, 576] width 122 height 37
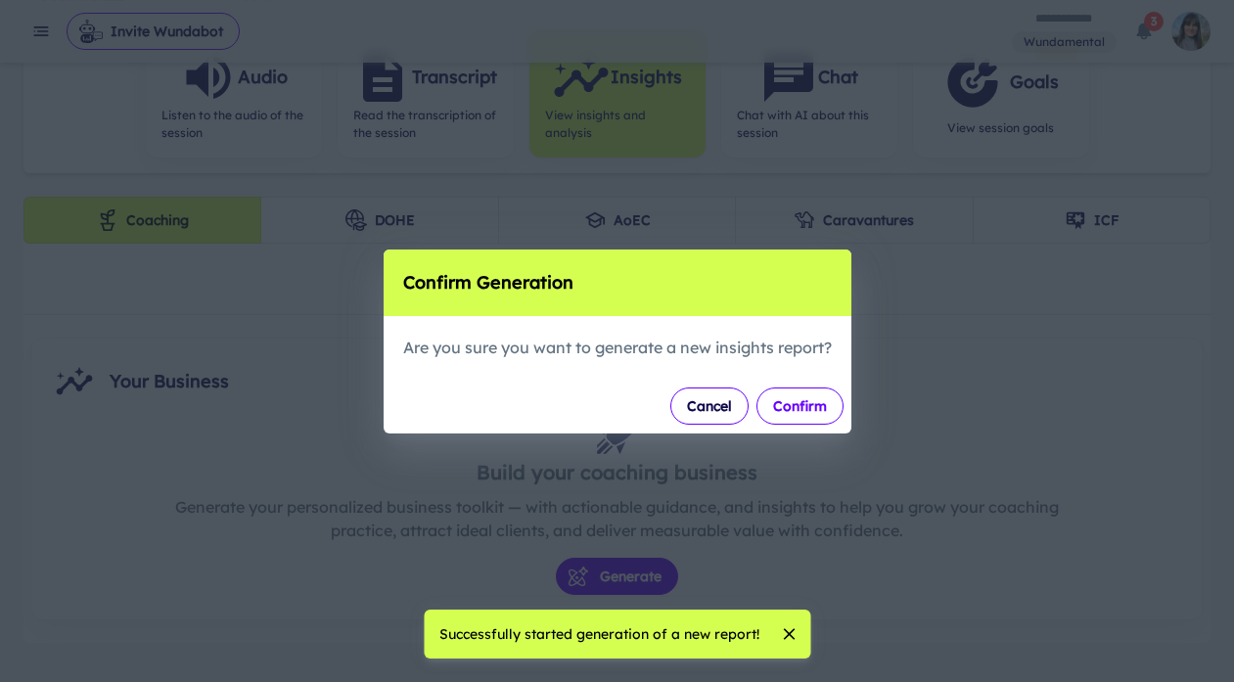
click at [795, 417] on button "Confirm" at bounding box center [799, 405] width 87 height 37
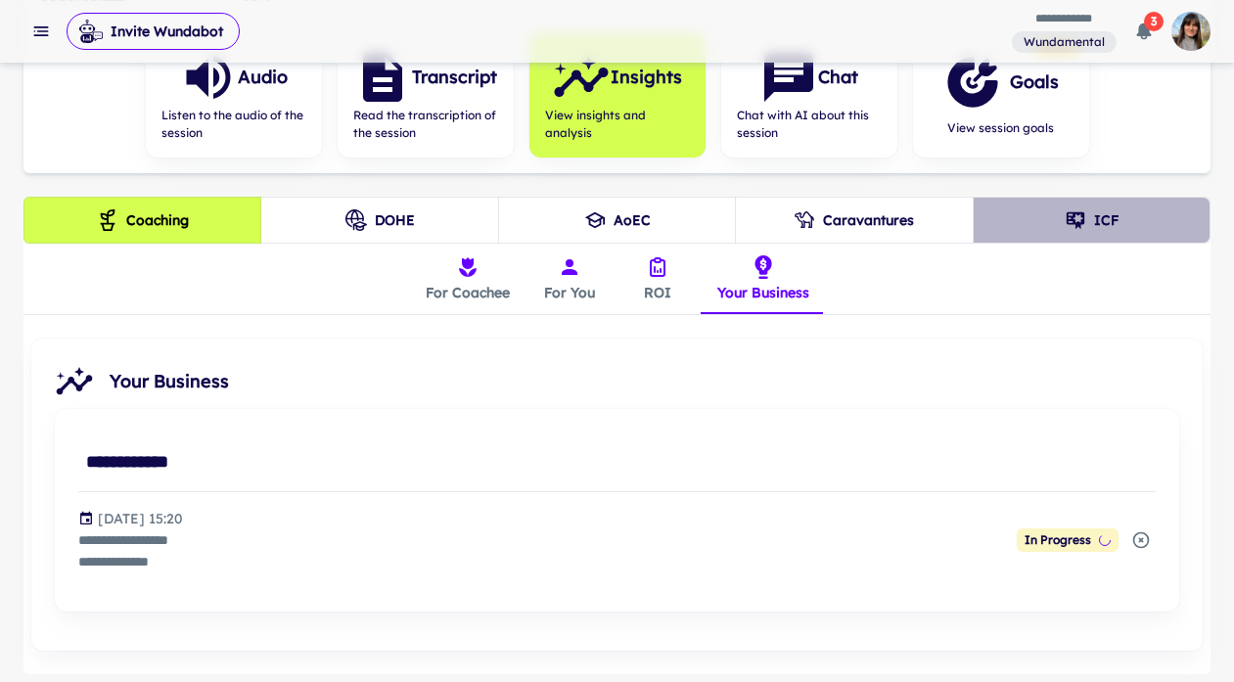
click at [1062, 235] on button "ICF" at bounding box center [1091, 220] width 238 height 47
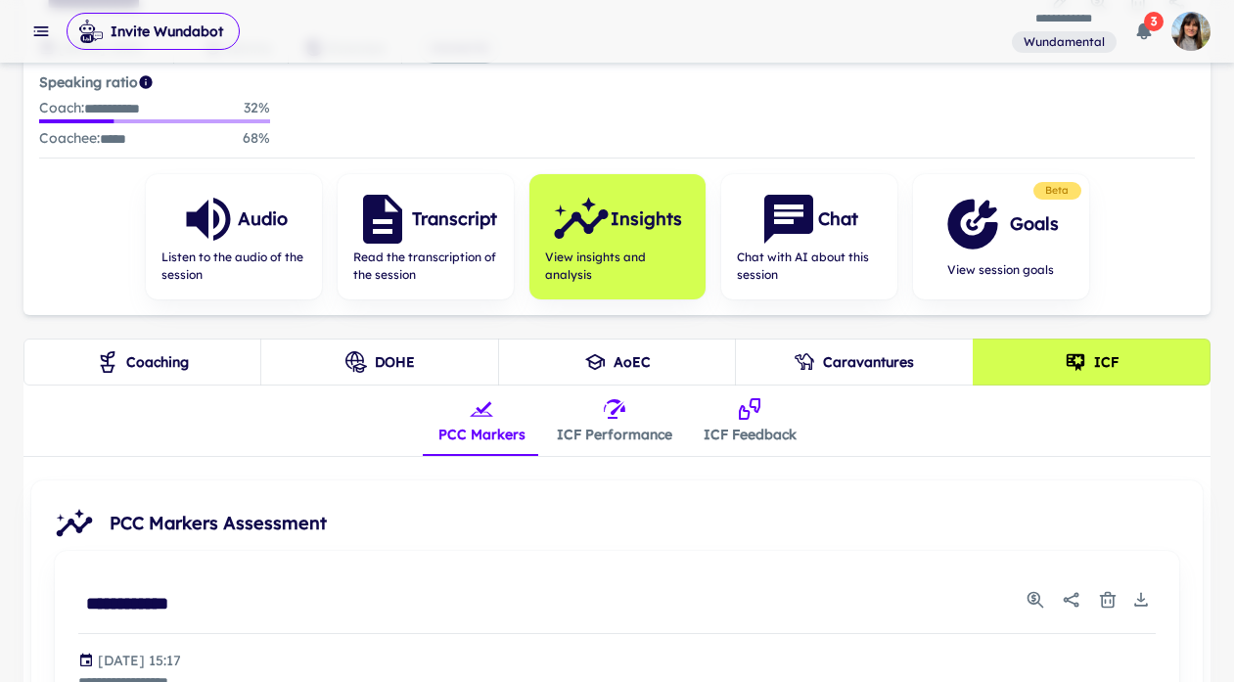
scroll to position [183, 0]
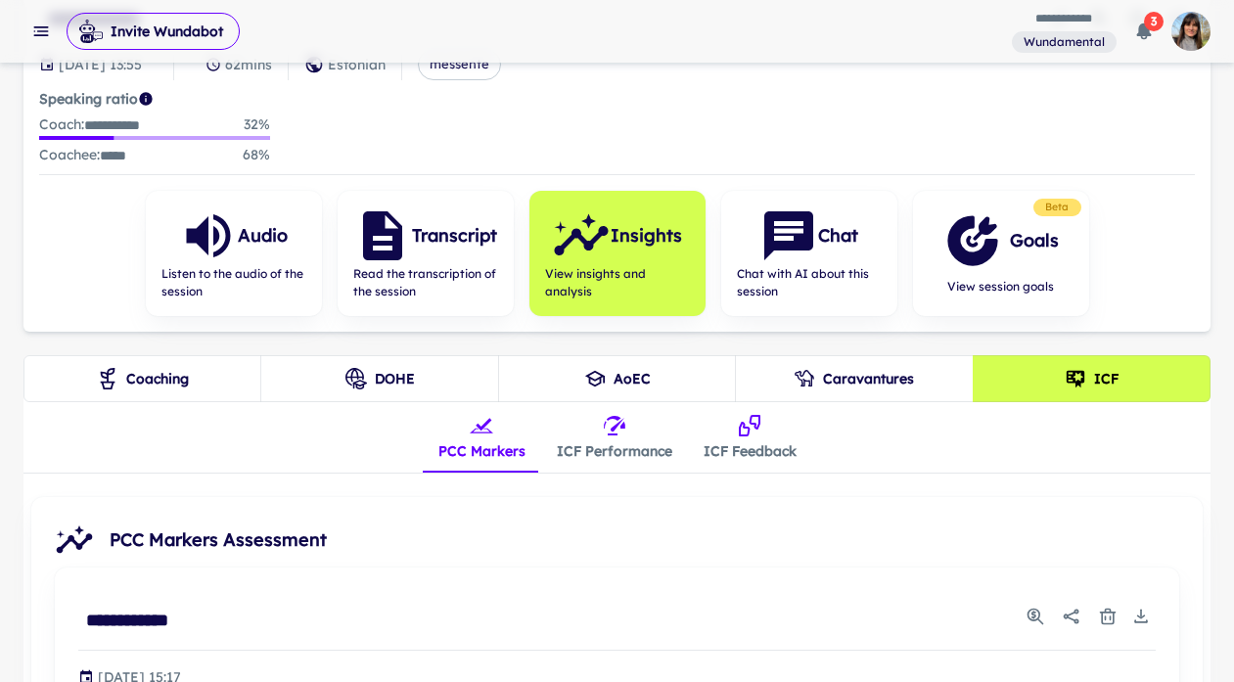
click at [603, 449] on button "ICF Performance" at bounding box center [614, 437] width 147 height 70
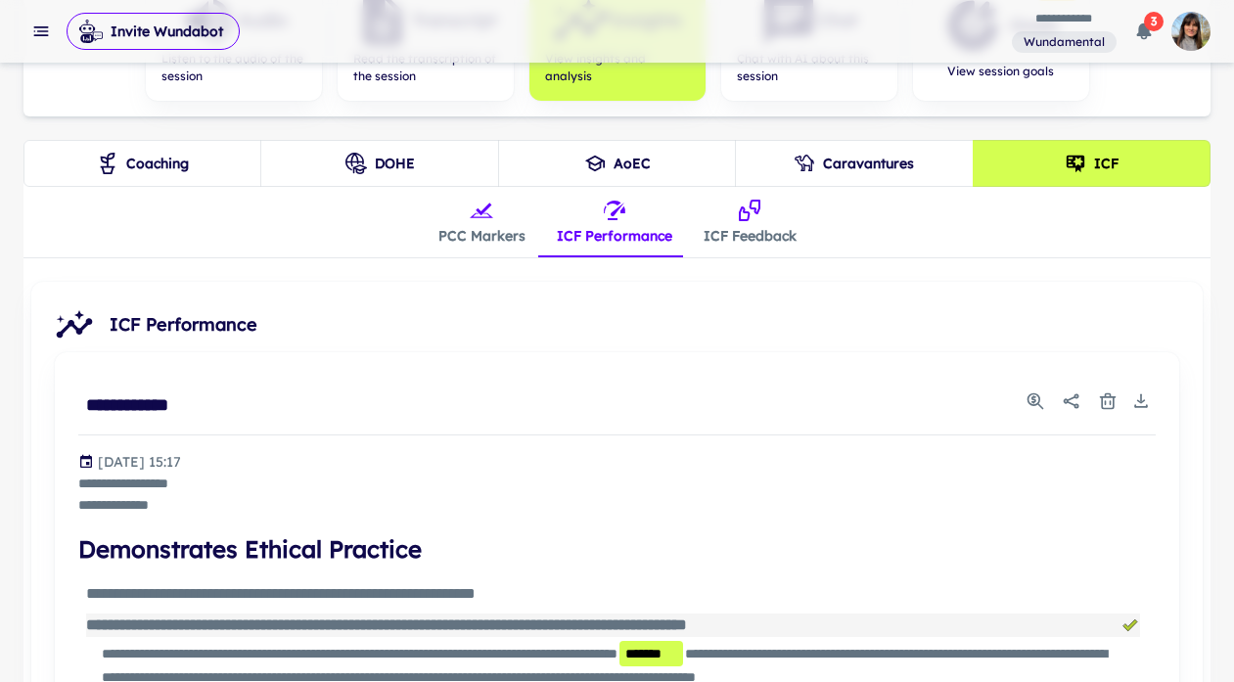
scroll to position [354, 0]
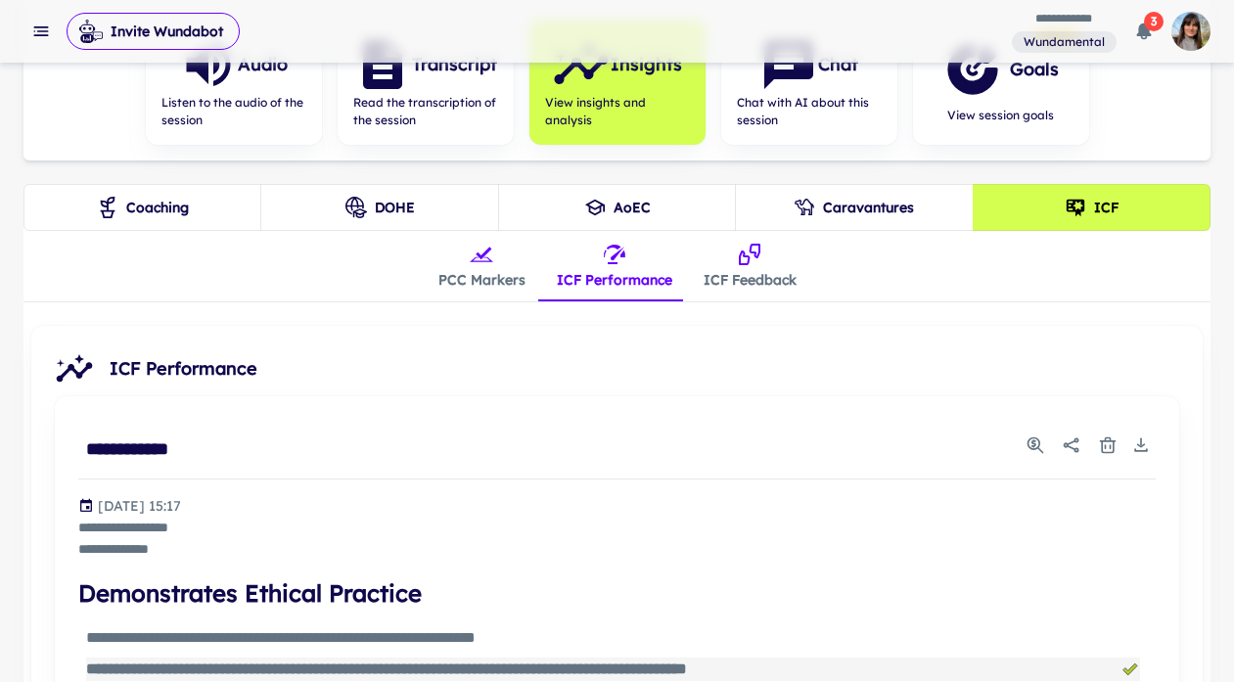
click at [754, 275] on button "ICF Feedback" at bounding box center [750, 266] width 124 height 70
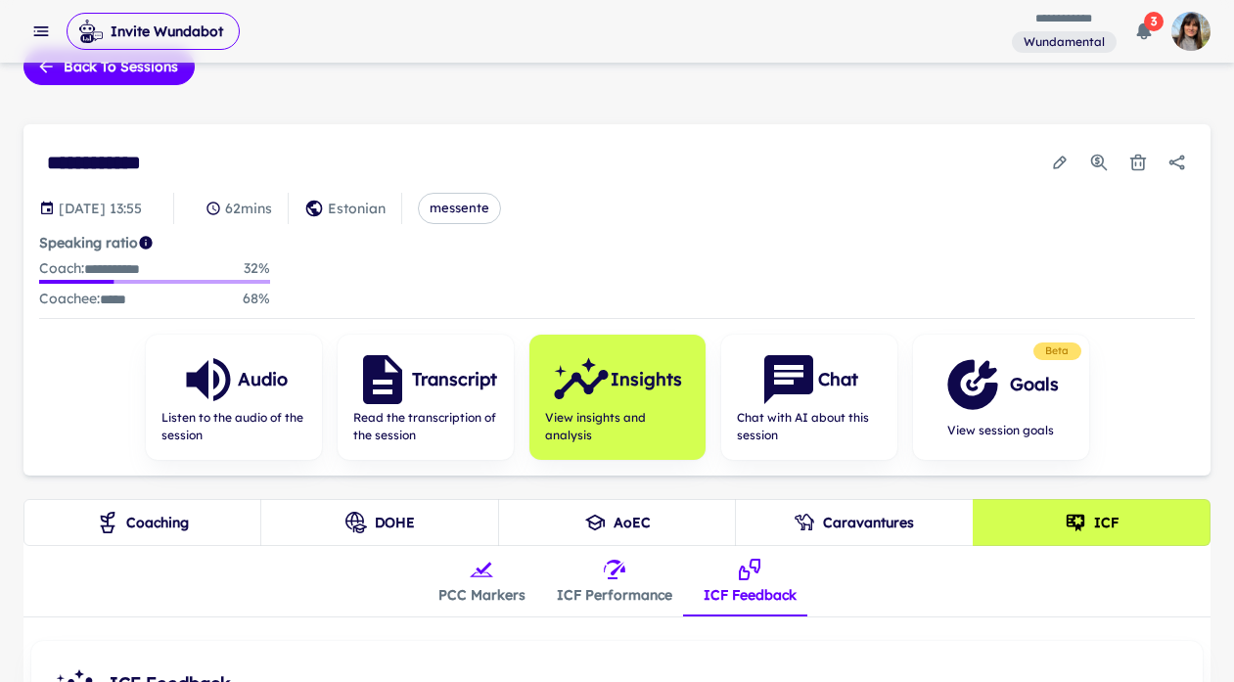
scroll to position [23, 0]
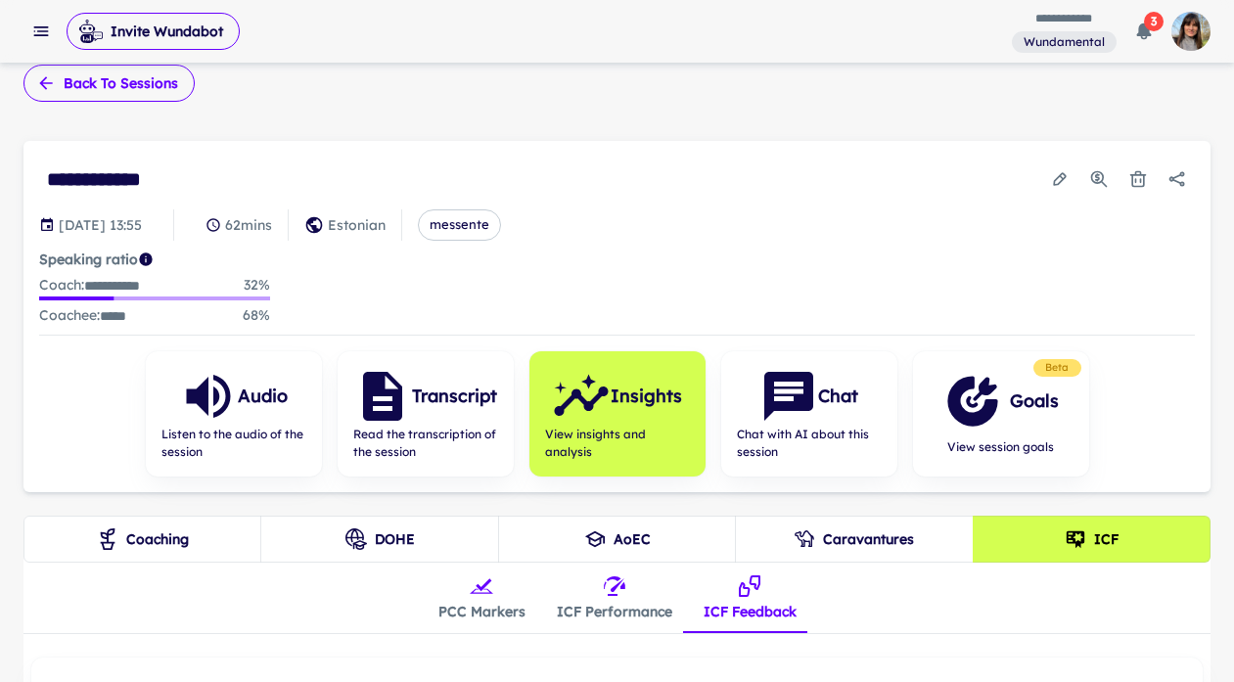
click at [81, 83] on button "Back to sessions" at bounding box center [108, 83] width 171 height 37
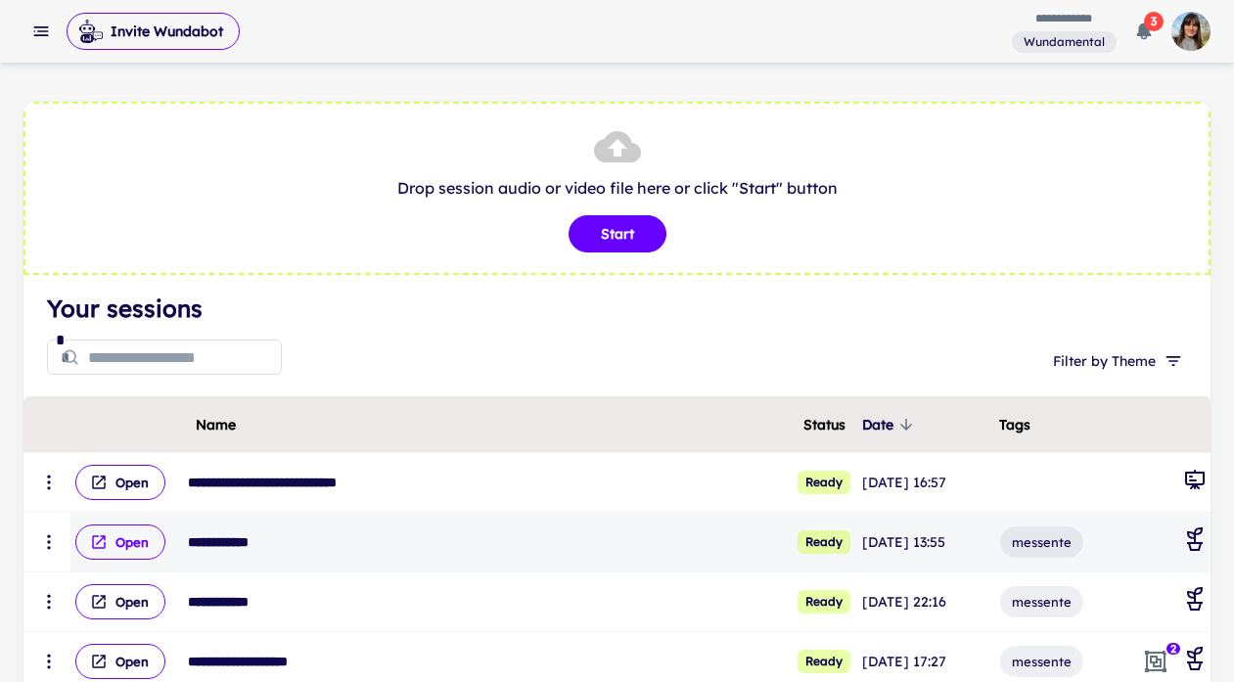
click at [116, 549] on button "Open" at bounding box center [120, 541] width 90 height 35
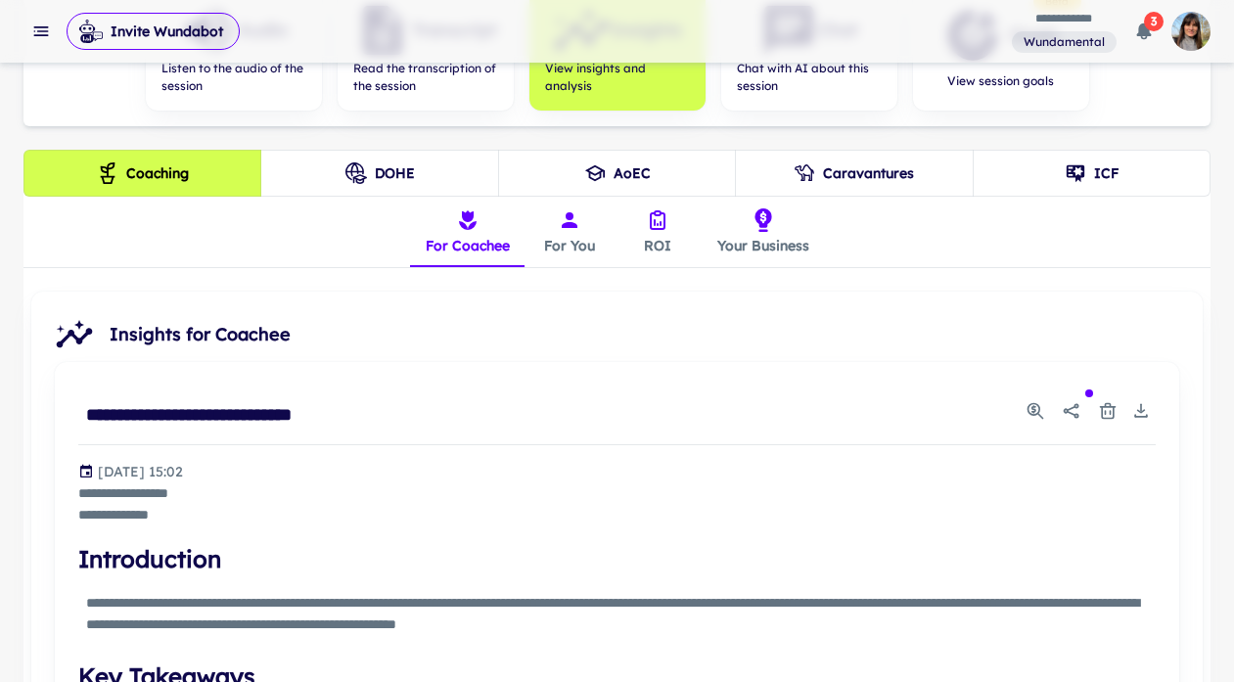
scroll to position [369, 0]
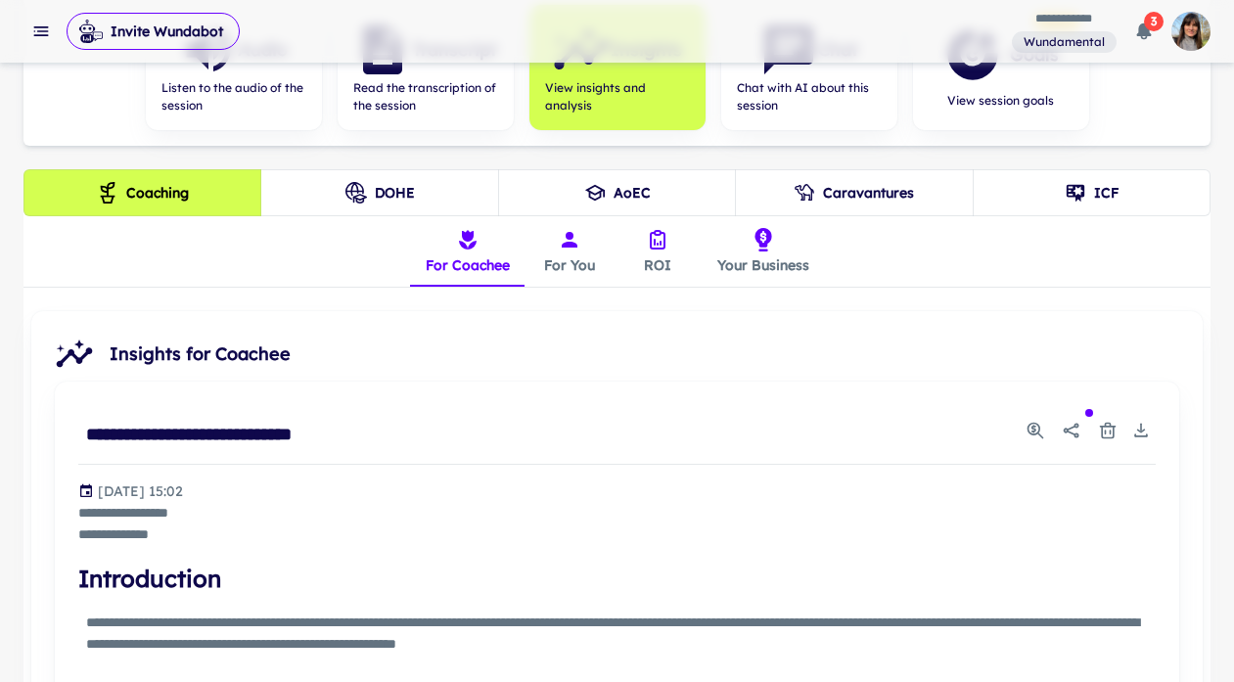
click at [554, 246] on button "For You" at bounding box center [569, 251] width 88 height 70
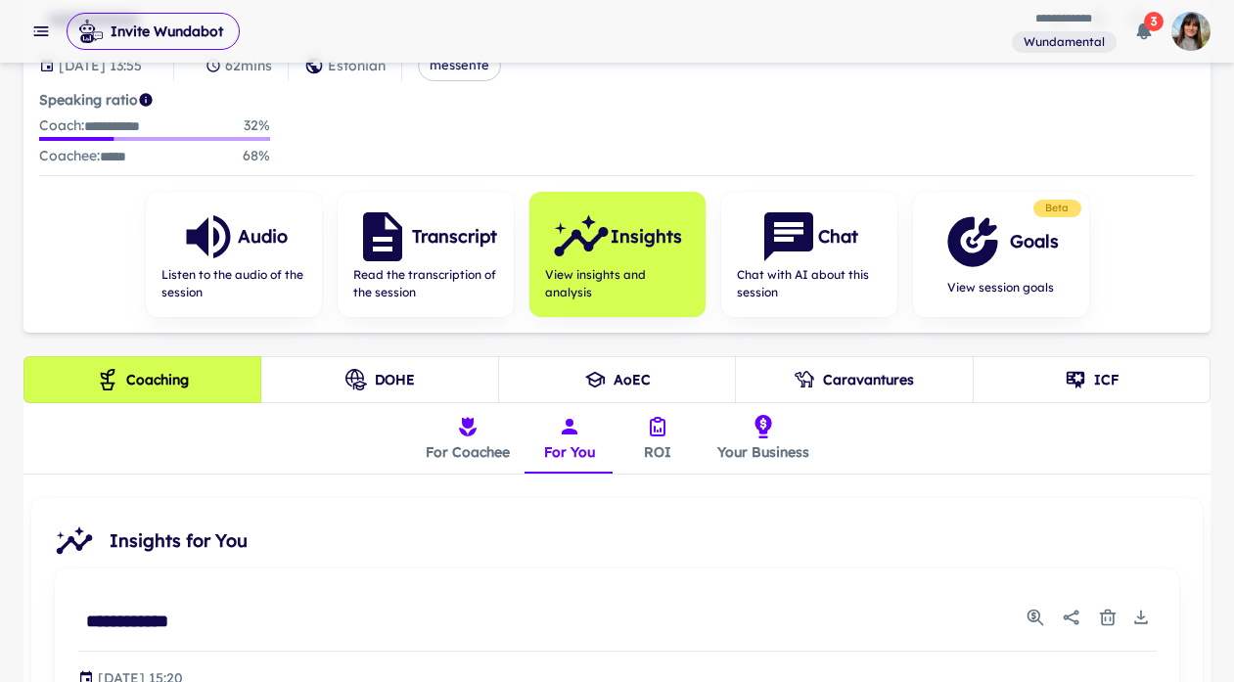
scroll to position [183, 0]
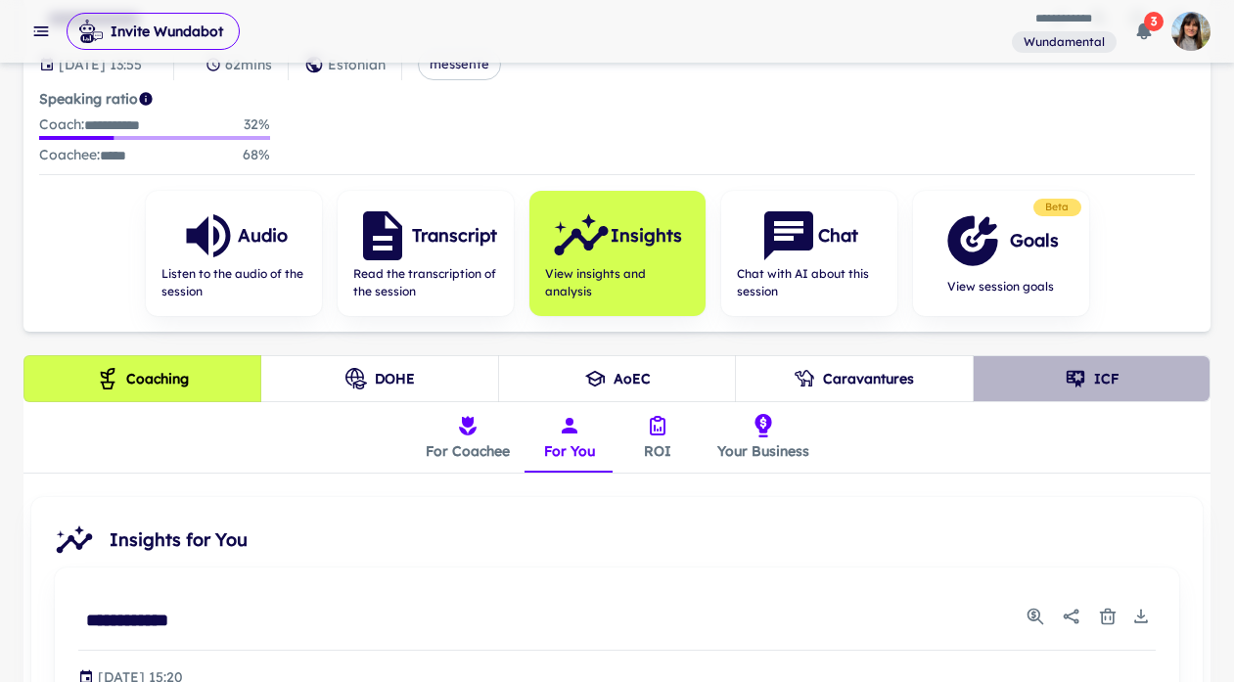
click at [1096, 392] on button "ICF" at bounding box center [1091, 378] width 238 height 47
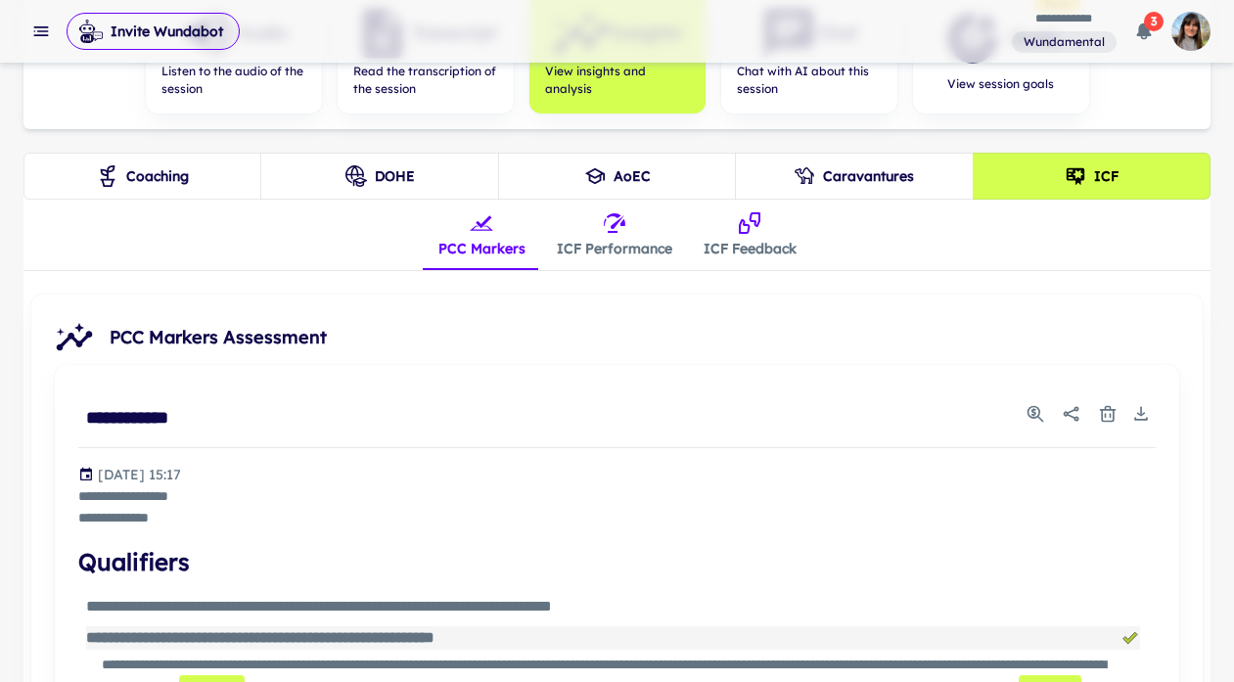
scroll to position [363, 0]
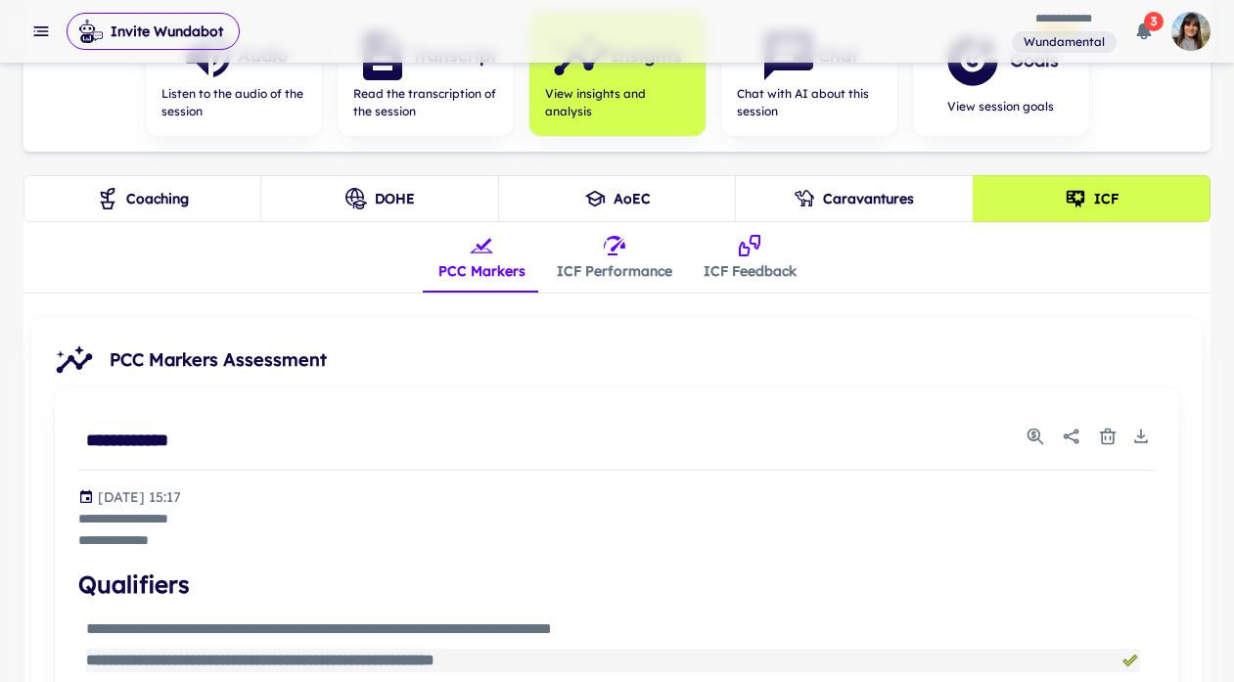
click at [608, 261] on button "ICF Performance" at bounding box center [614, 257] width 147 height 70
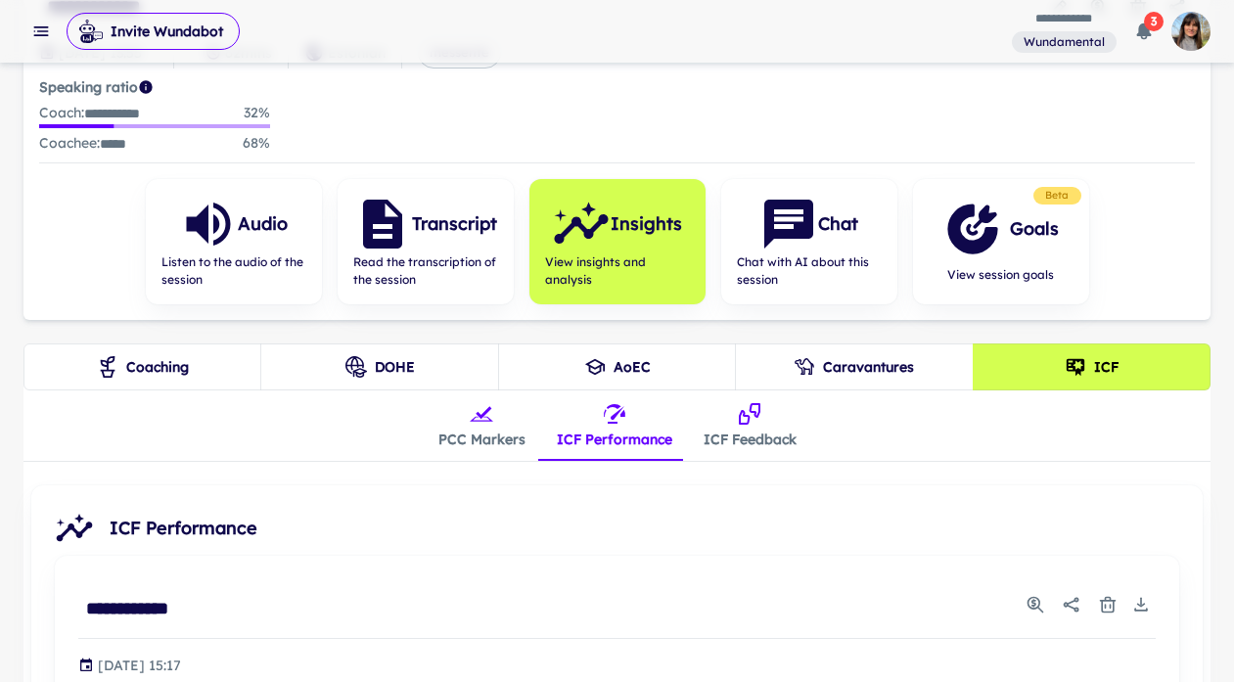
scroll to position [197, 0]
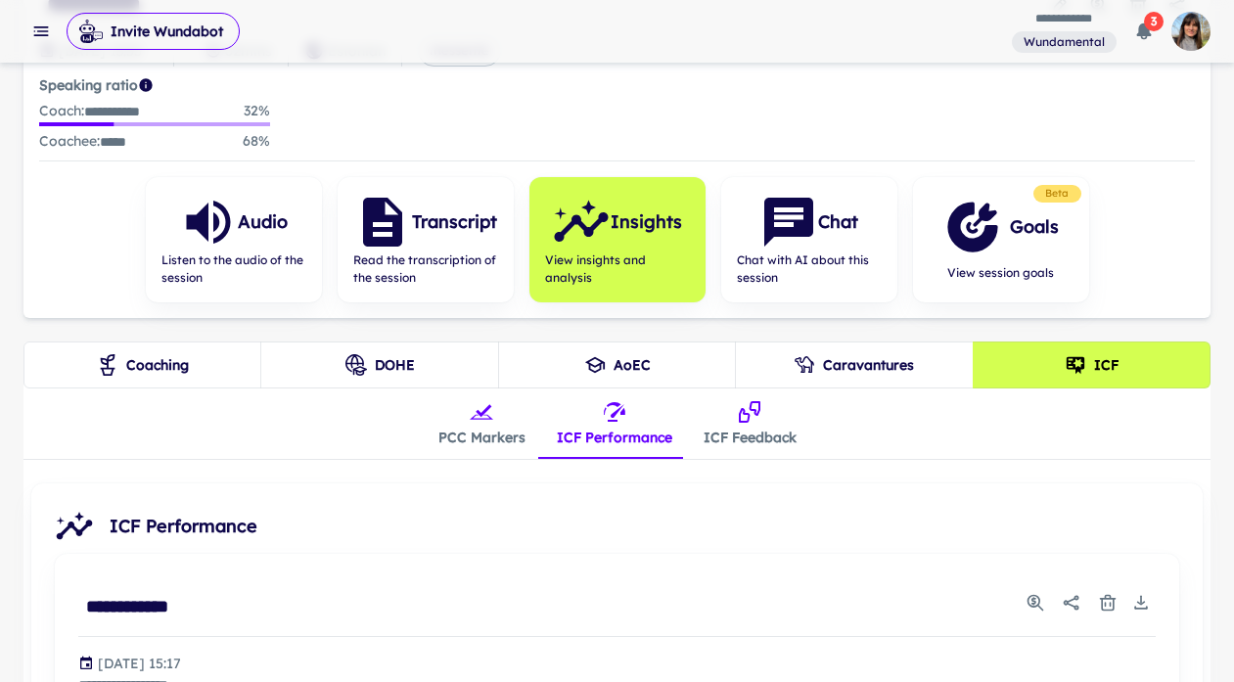
click at [753, 412] on icon "insights tabs" at bounding box center [750, 412] width 22 height 22
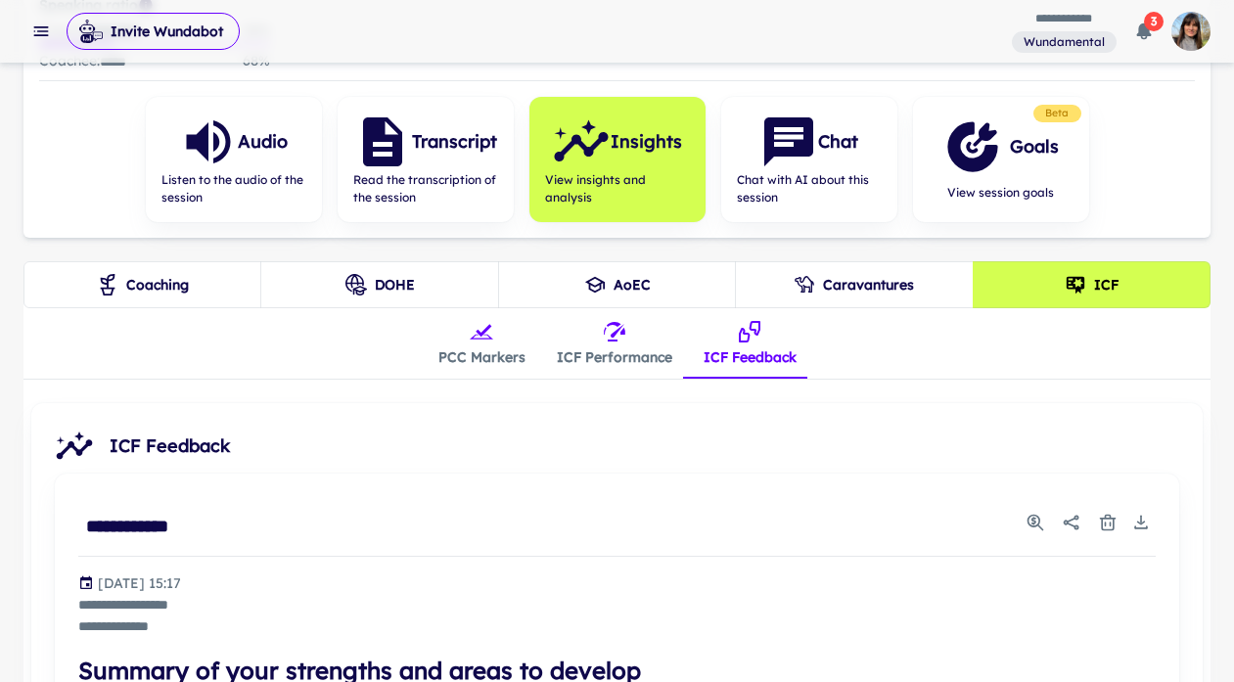
scroll to position [253, 0]
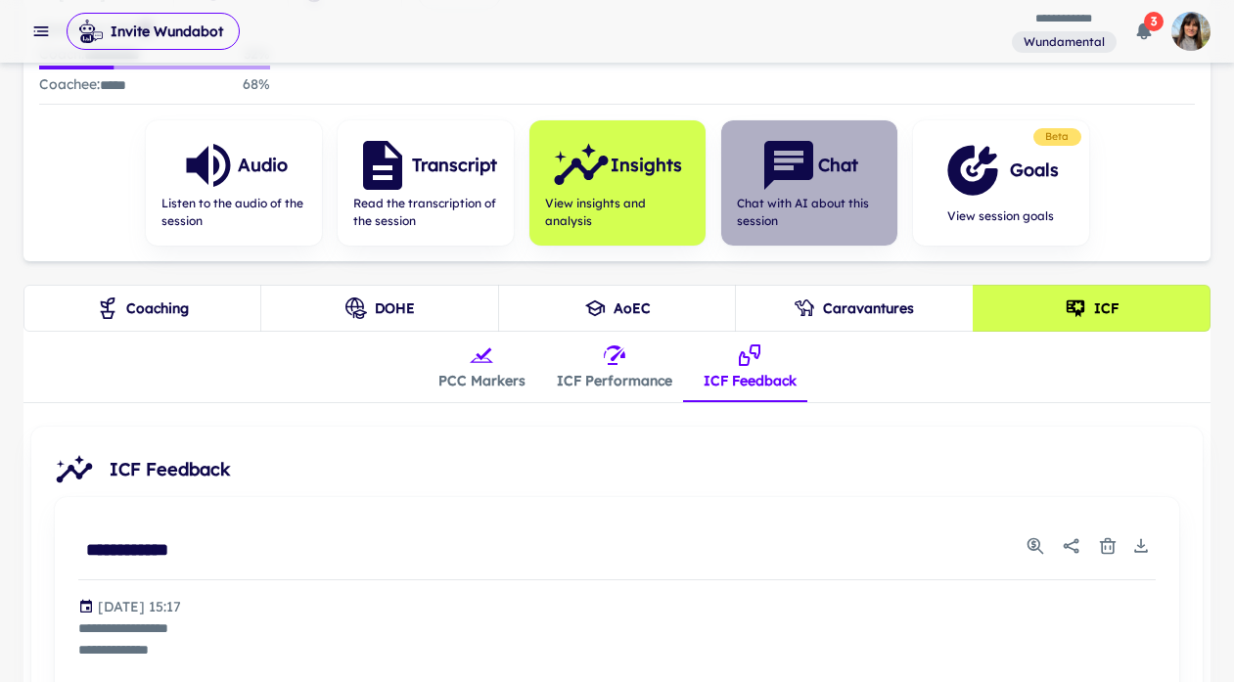
click at [861, 166] on div "Chat Chat with AI about this session" at bounding box center [809, 182] width 176 height 125
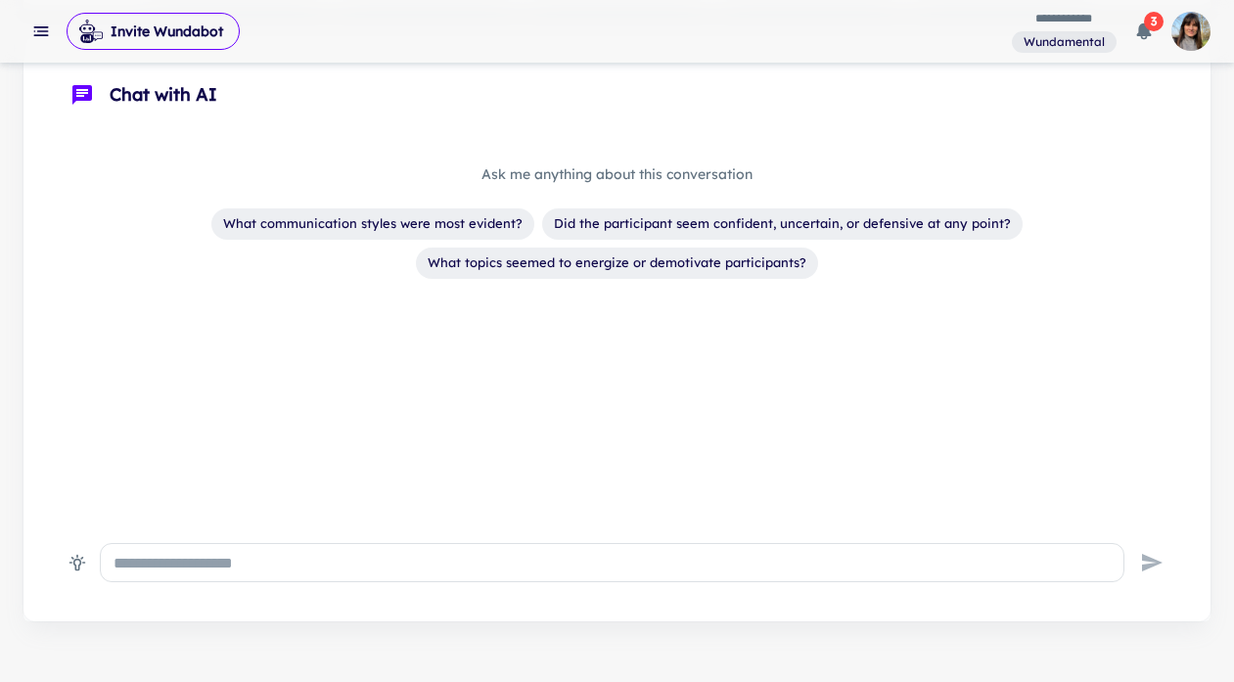
scroll to position [543, 0]
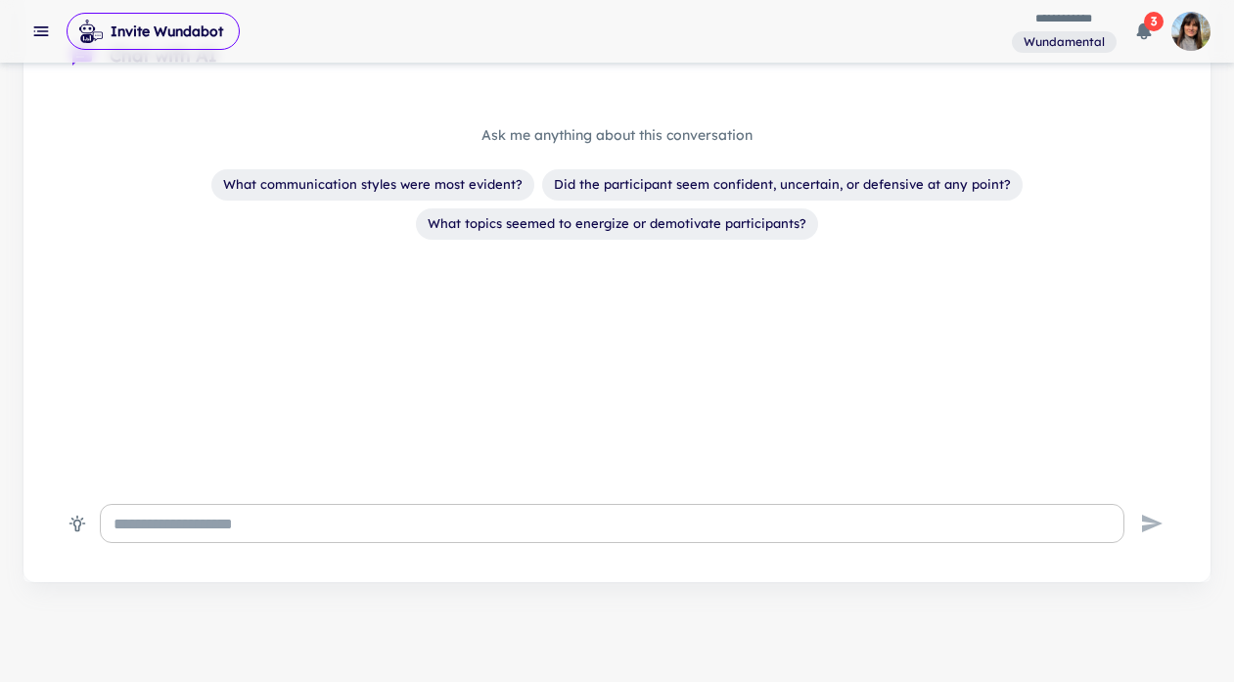
click at [338, 518] on textarea at bounding box center [611, 524] width 997 height 23
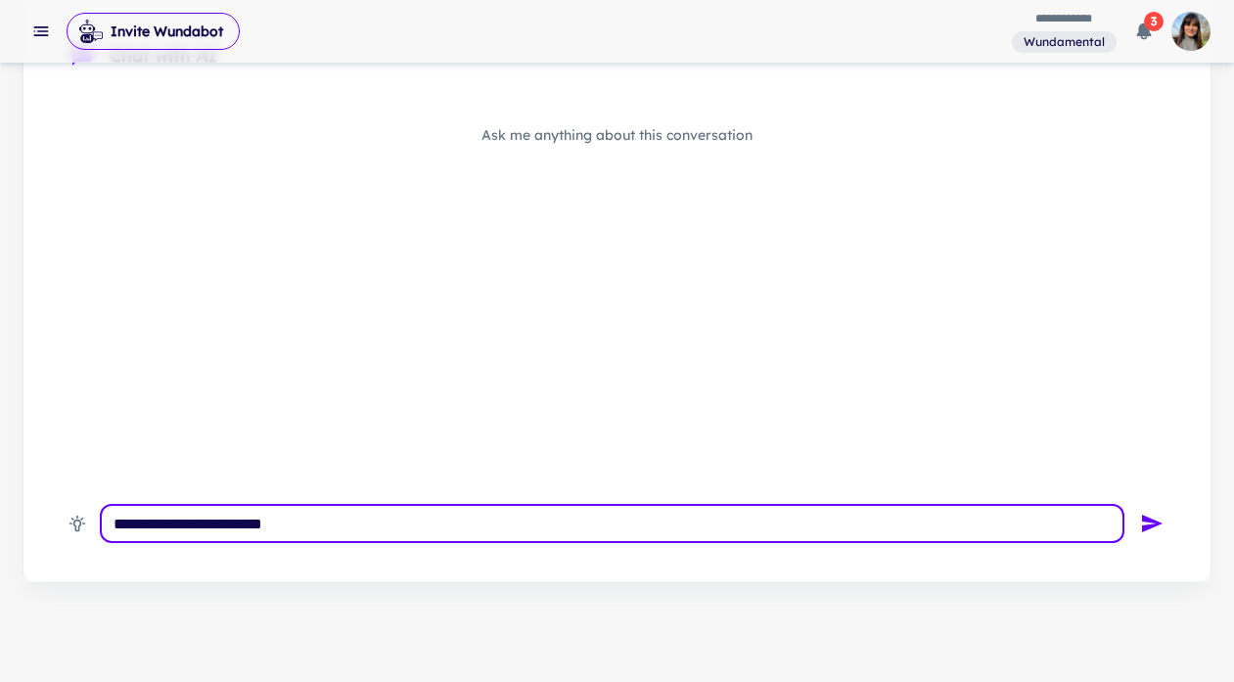
type textarea "**********"
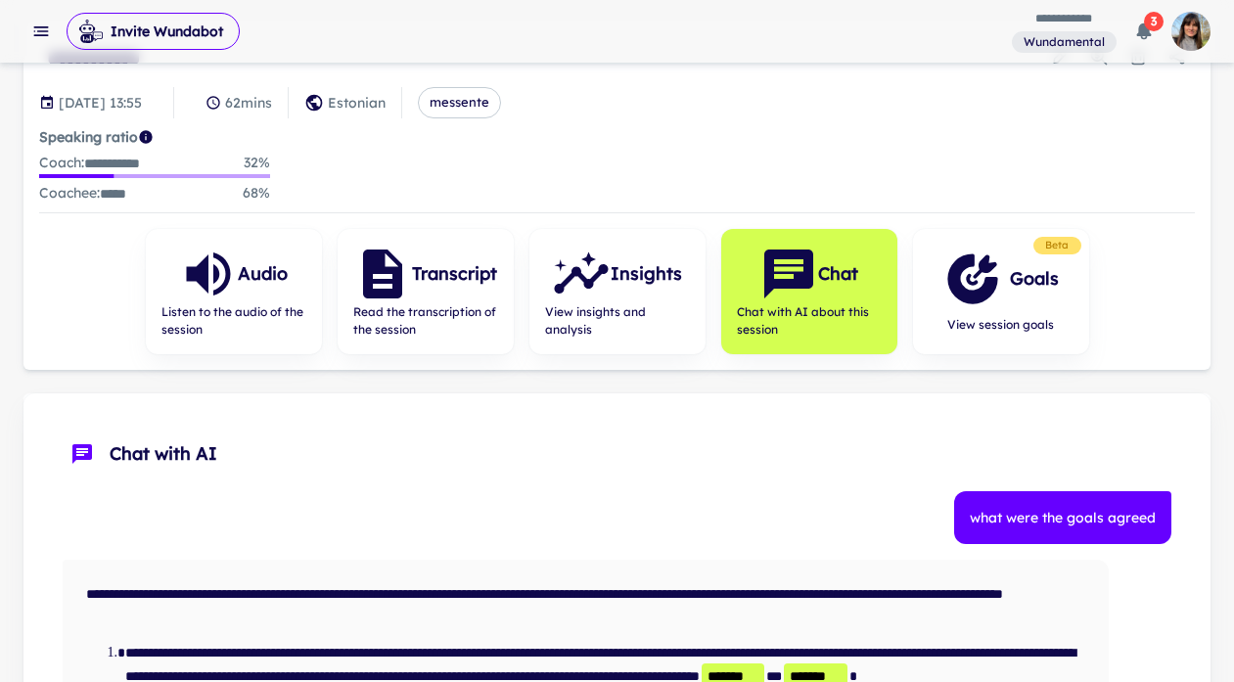
scroll to position [140, 0]
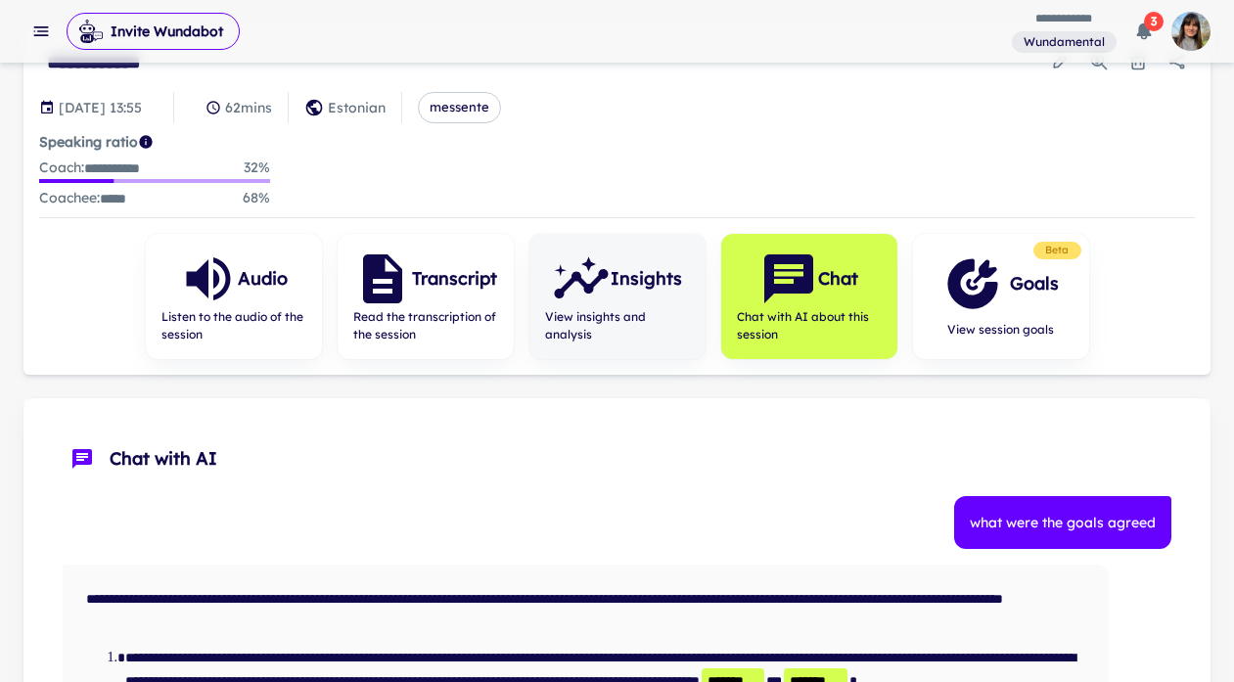
click at [600, 322] on span "View insights and analysis" at bounding box center [617, 325] width 145 height 35
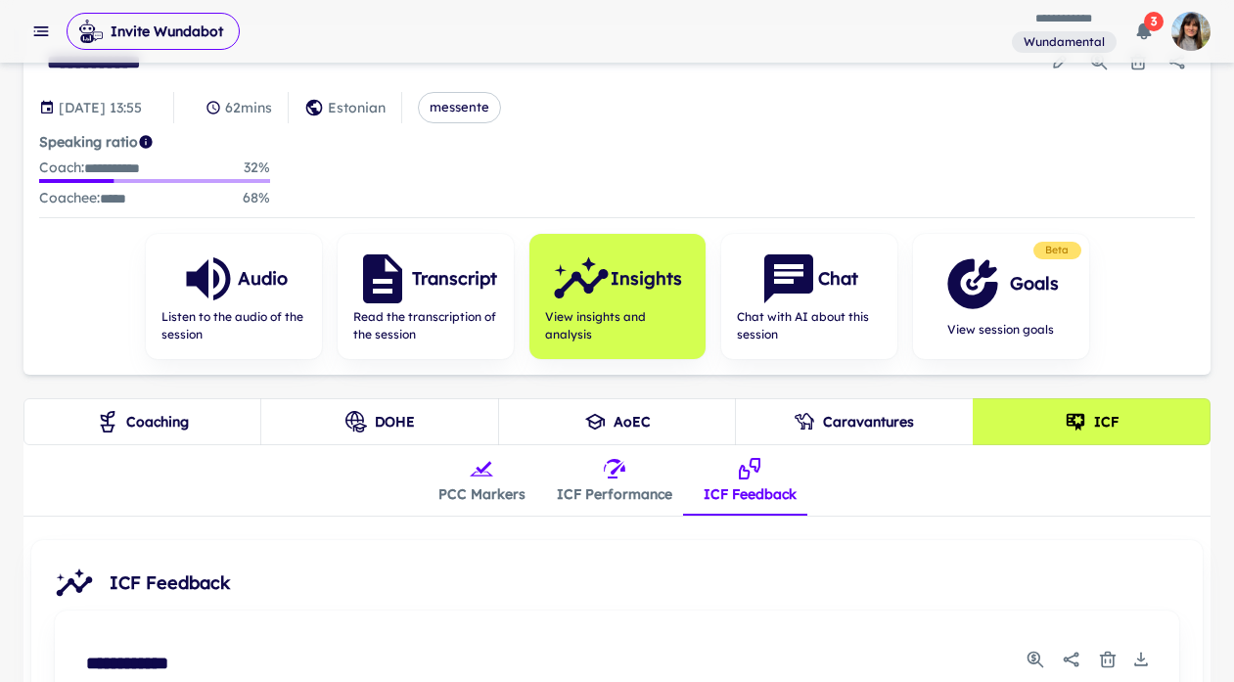
click at [147, 434] on button "Coaching" at bounding box center [142, 421] width 238 height 47
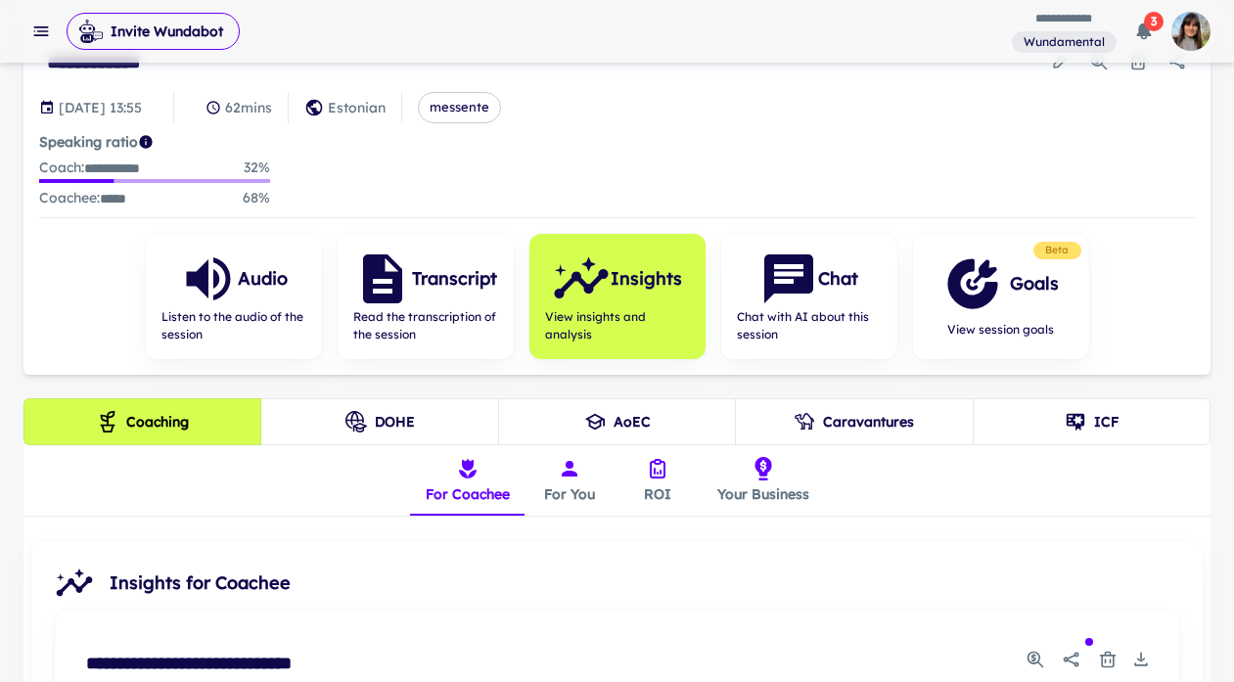
click at [563, 473] on icon "insights tabs" at bounding box center [570, 469] width 16 height 16
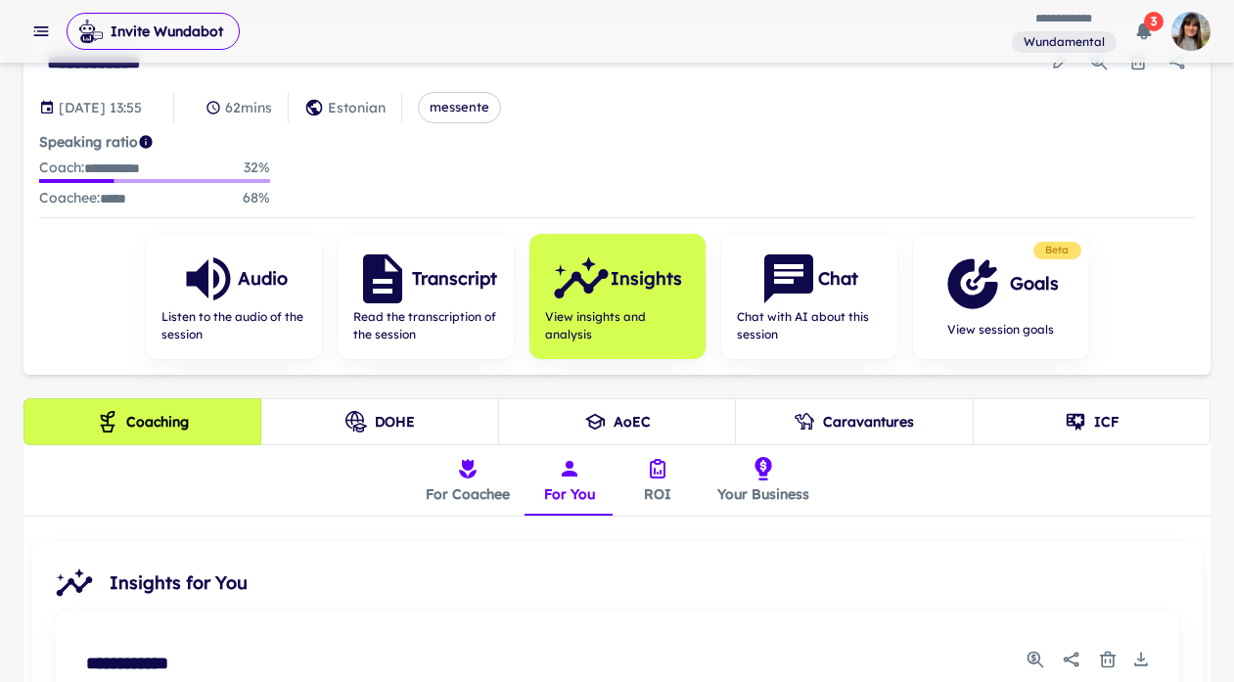
click at [761, 484] on button "Your Business" at bounding box center [762, 480] width 123 height 70
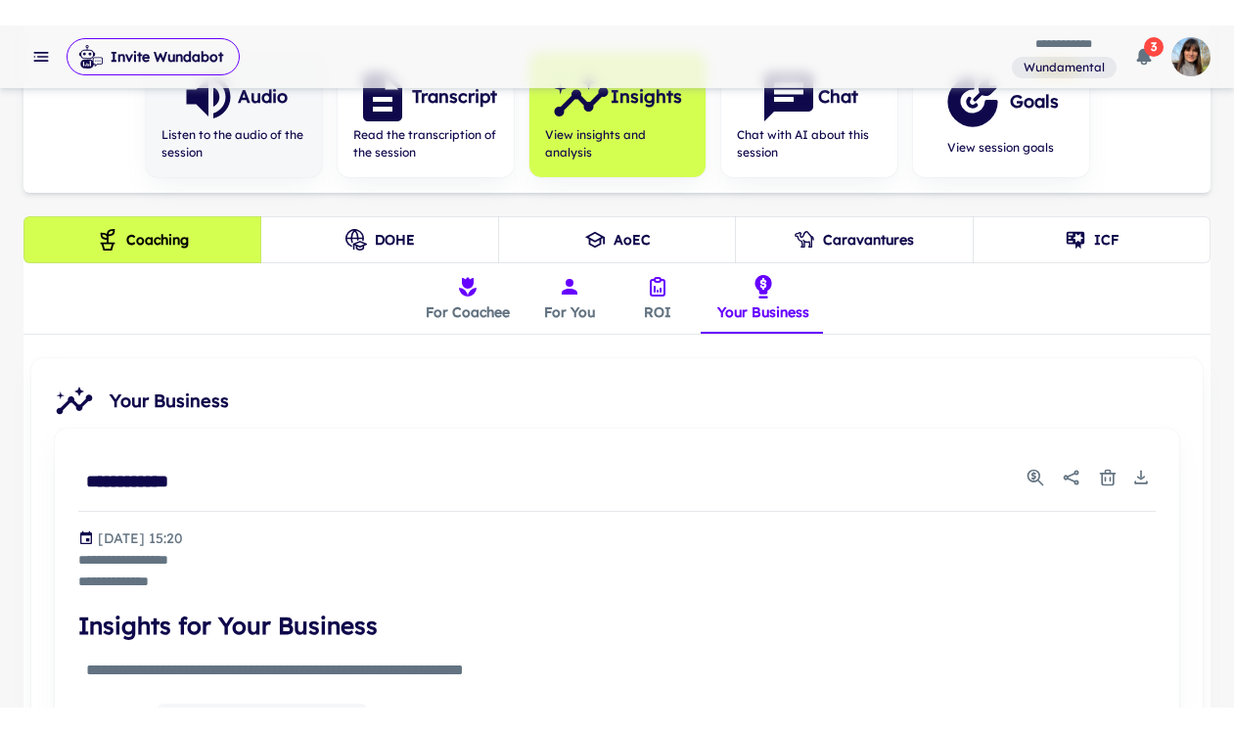
scroll to position [345, 0]
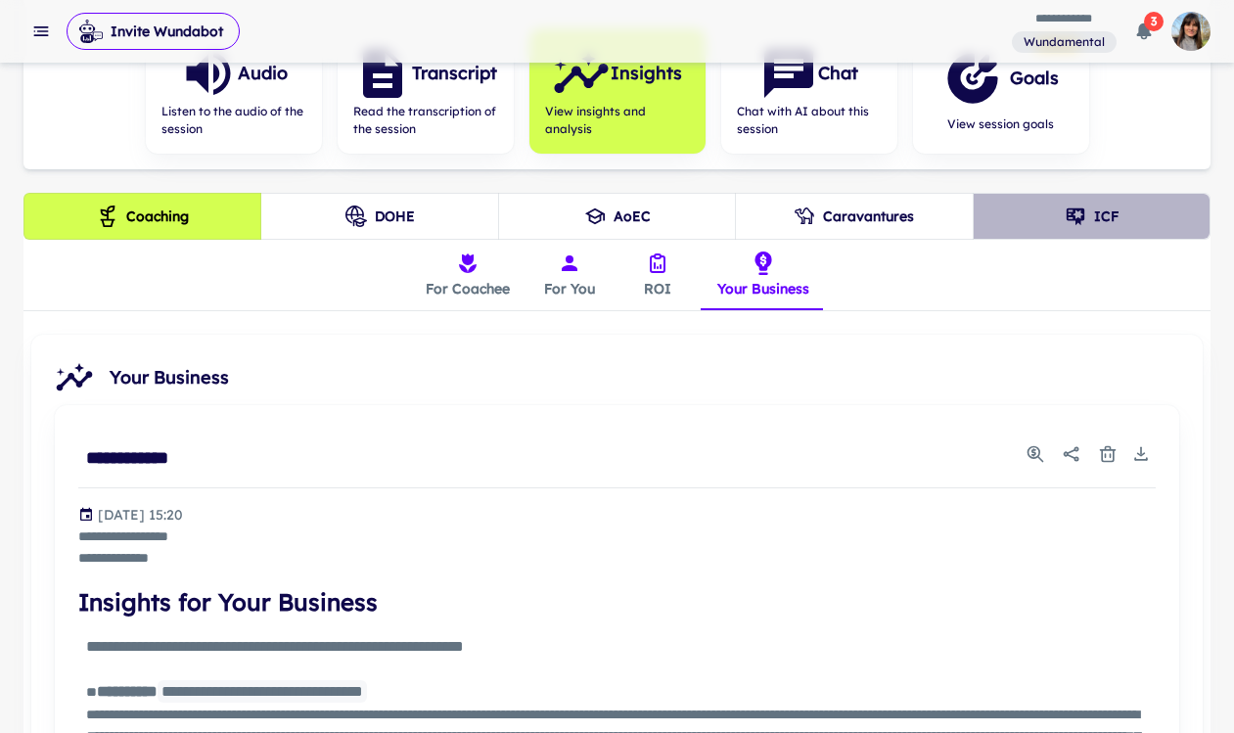
click at [1137, 210] on button "ICF" at bounding box center [1091, 216] width 238 height 47
